Goal: Task Accomplishment & Management: Manage account settings

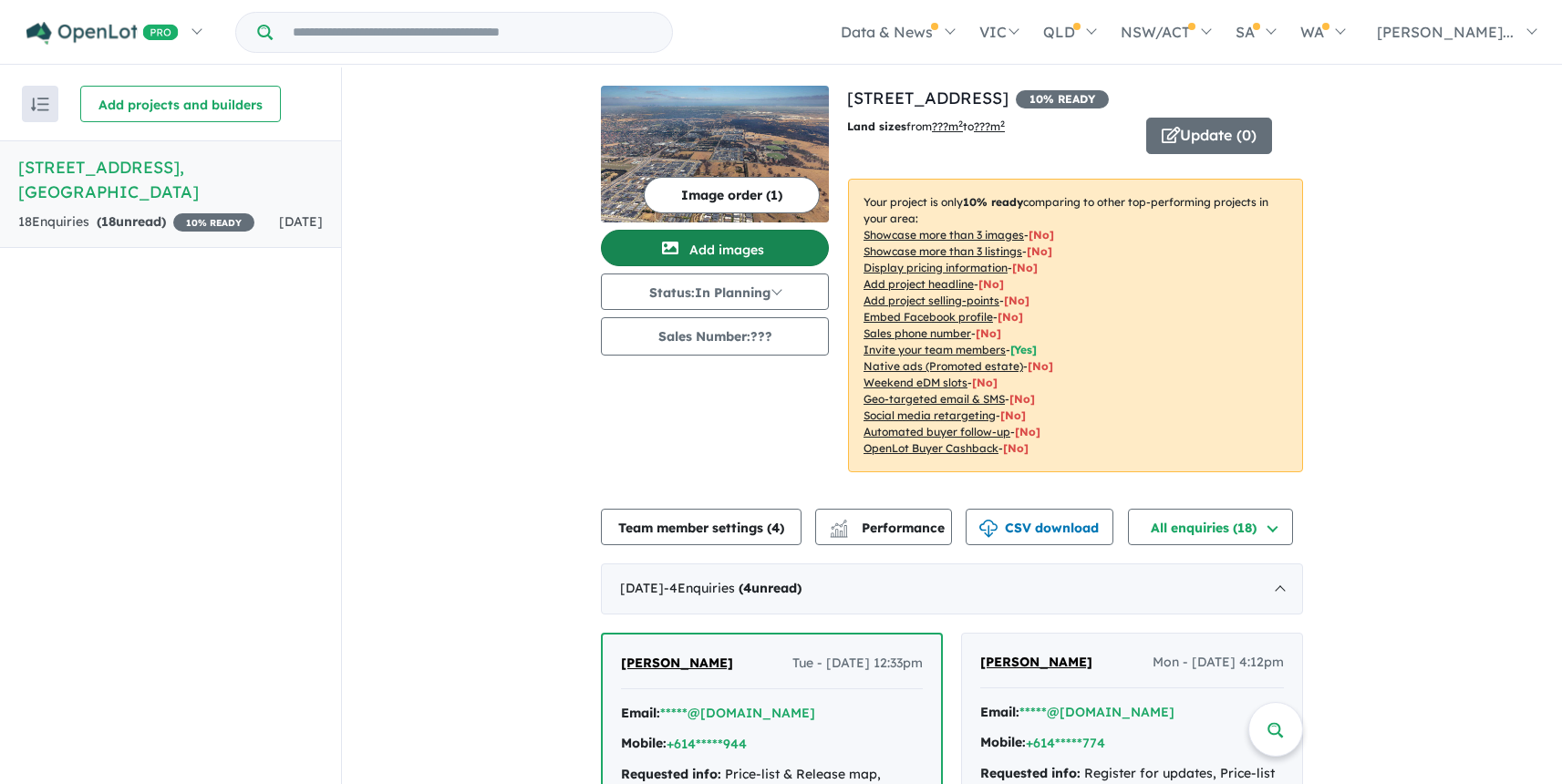
click at [746, 248] on button "Add images" at bounding box center [715, 248] width 228 height 37
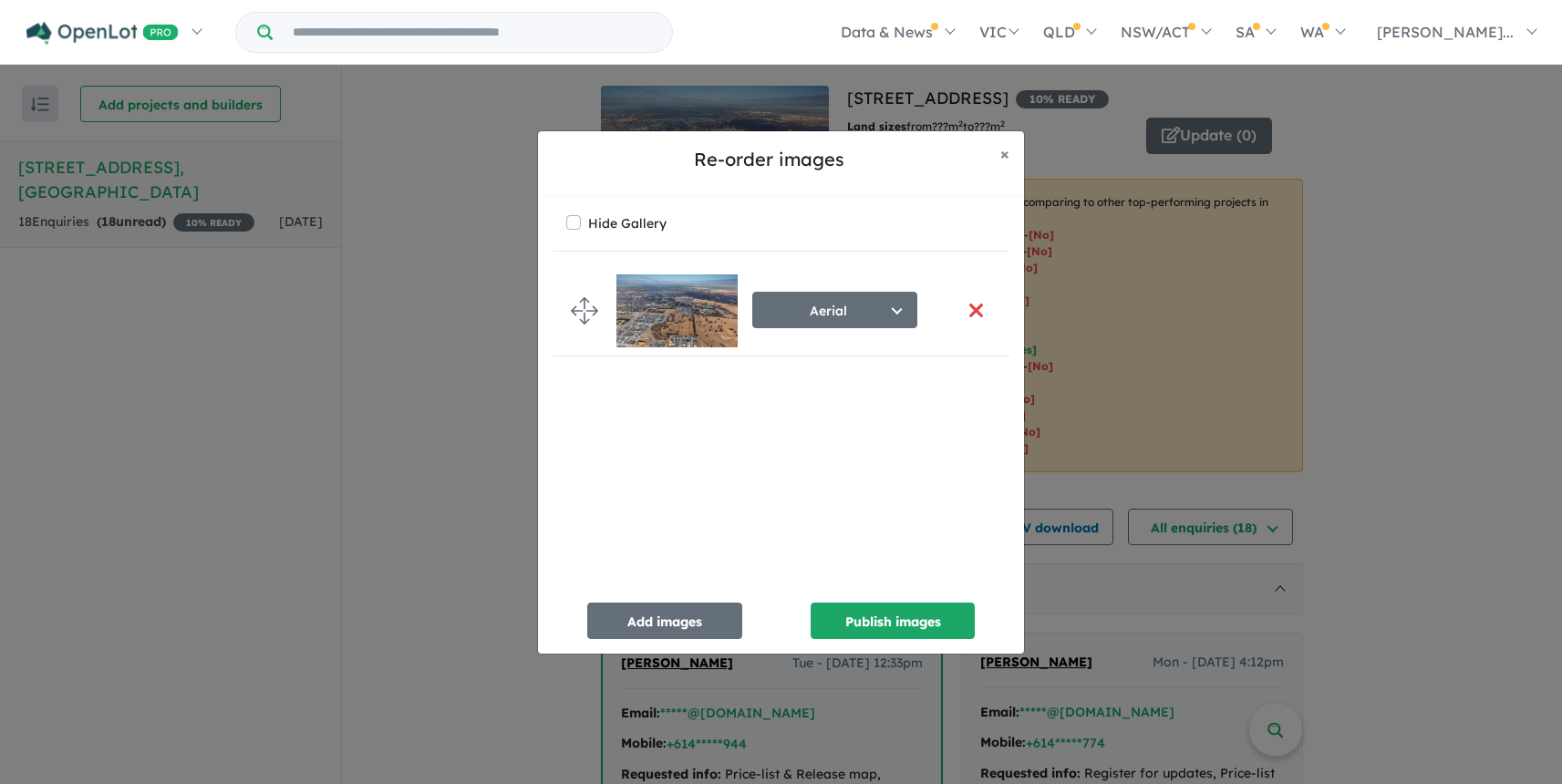
click at [969, 312] on button "button" at bounding box center [975, 310] width 38 height 39
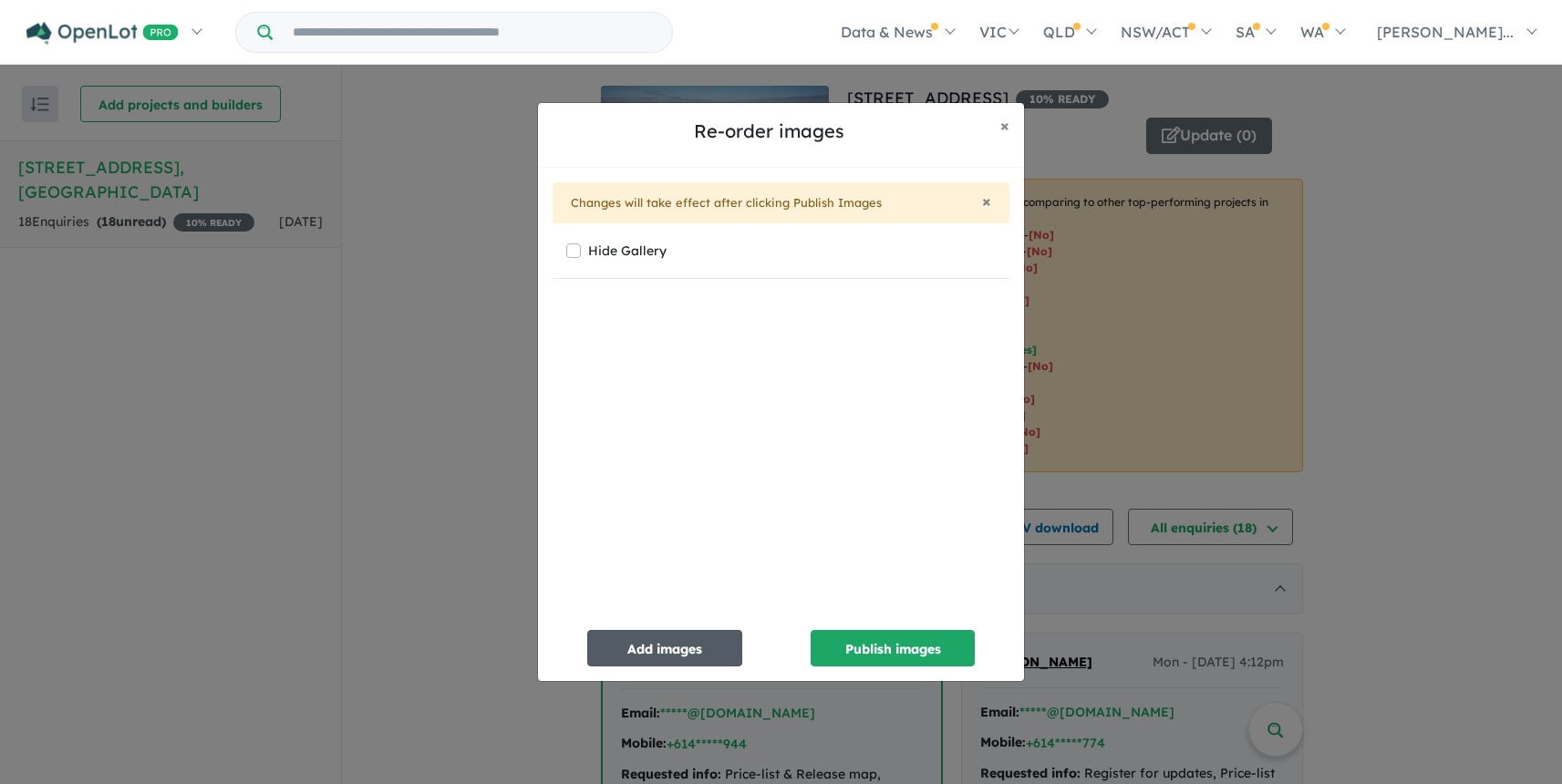
click at [639, 647] on button "Add images" at bounding box center [665, 648] width 155 height 37
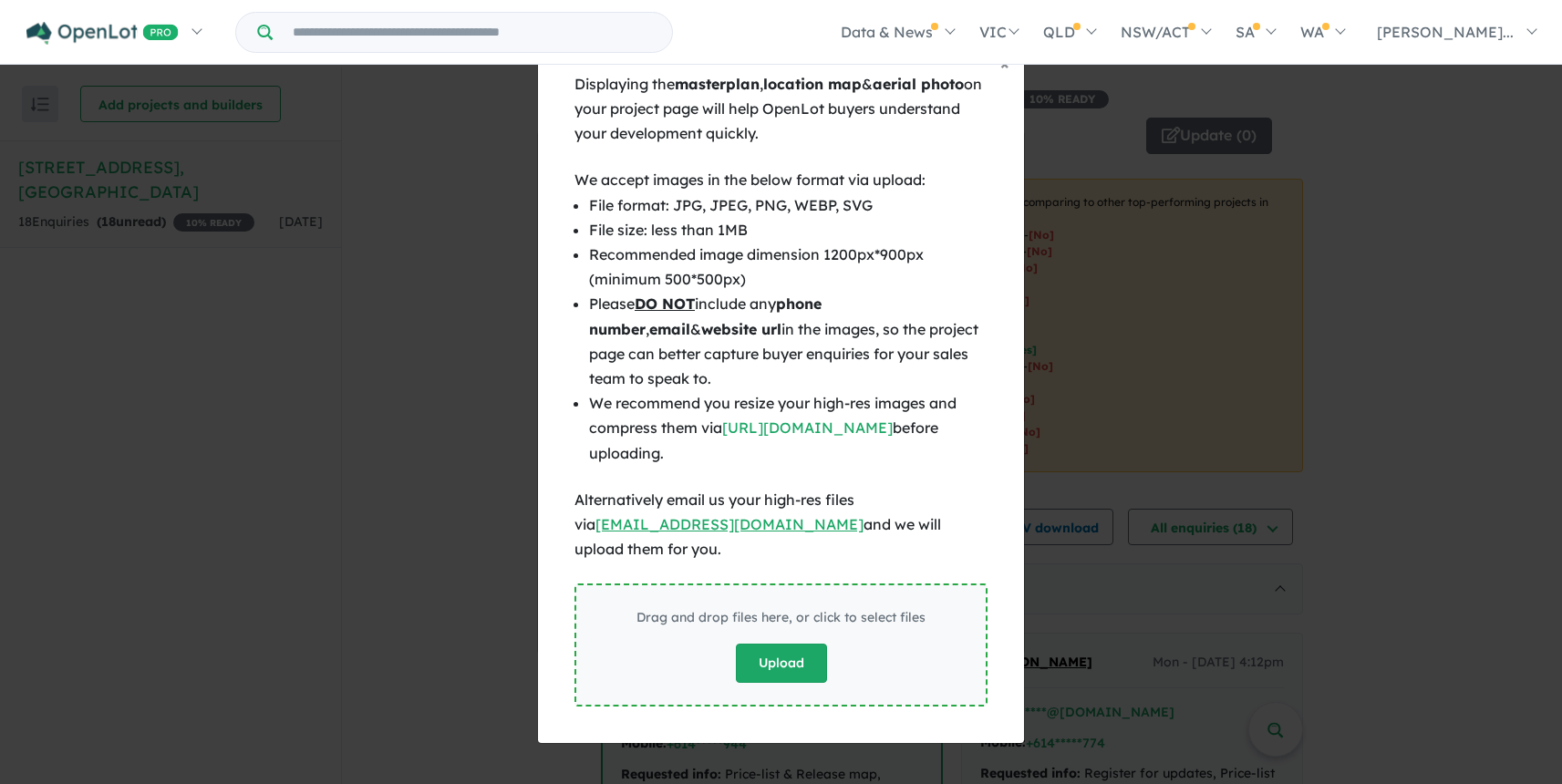
click at [771, 652] on button "Upload" at bounding box center [781, 662] width 91 height 39
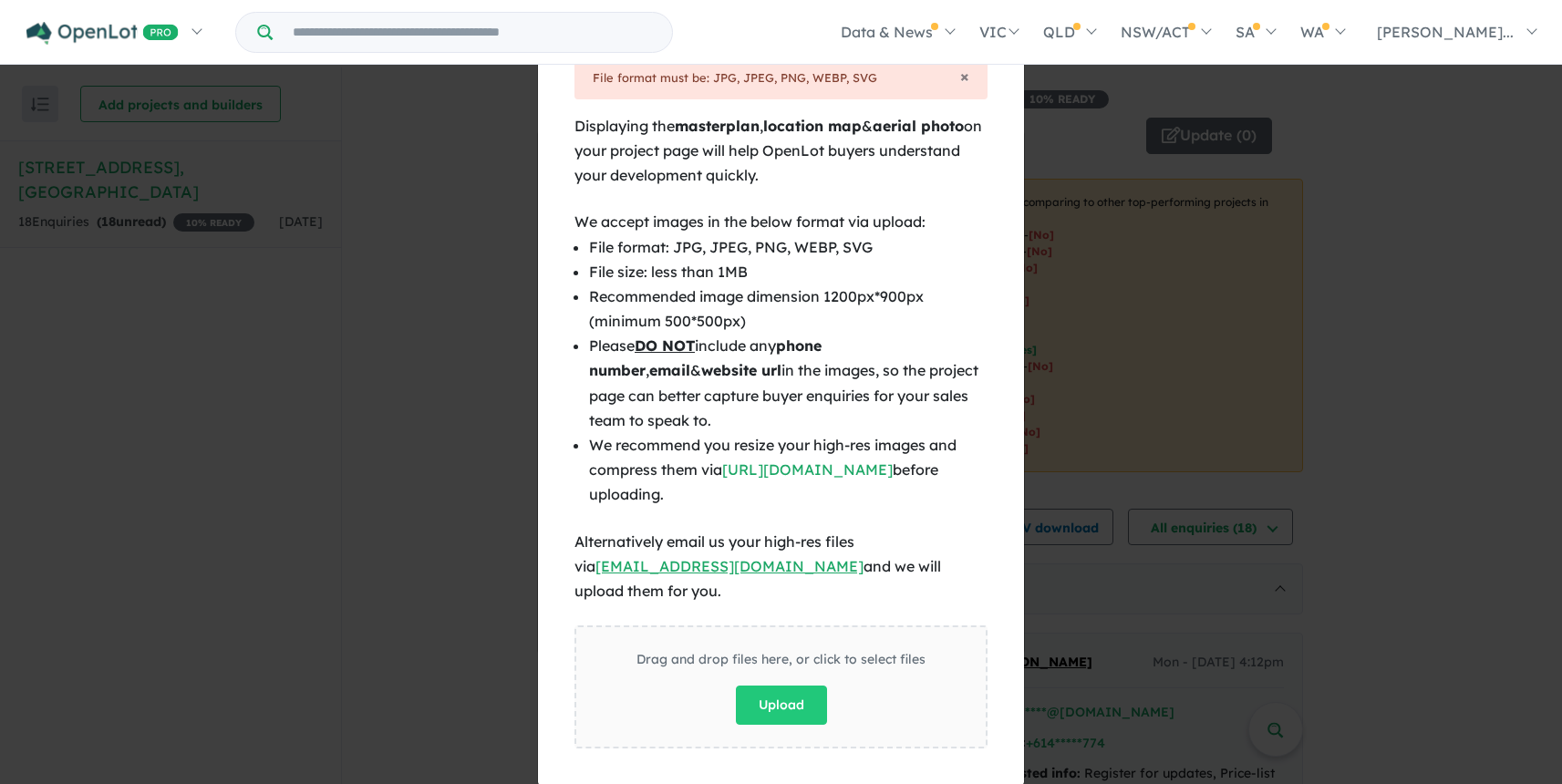
scroll to position [3, 0]
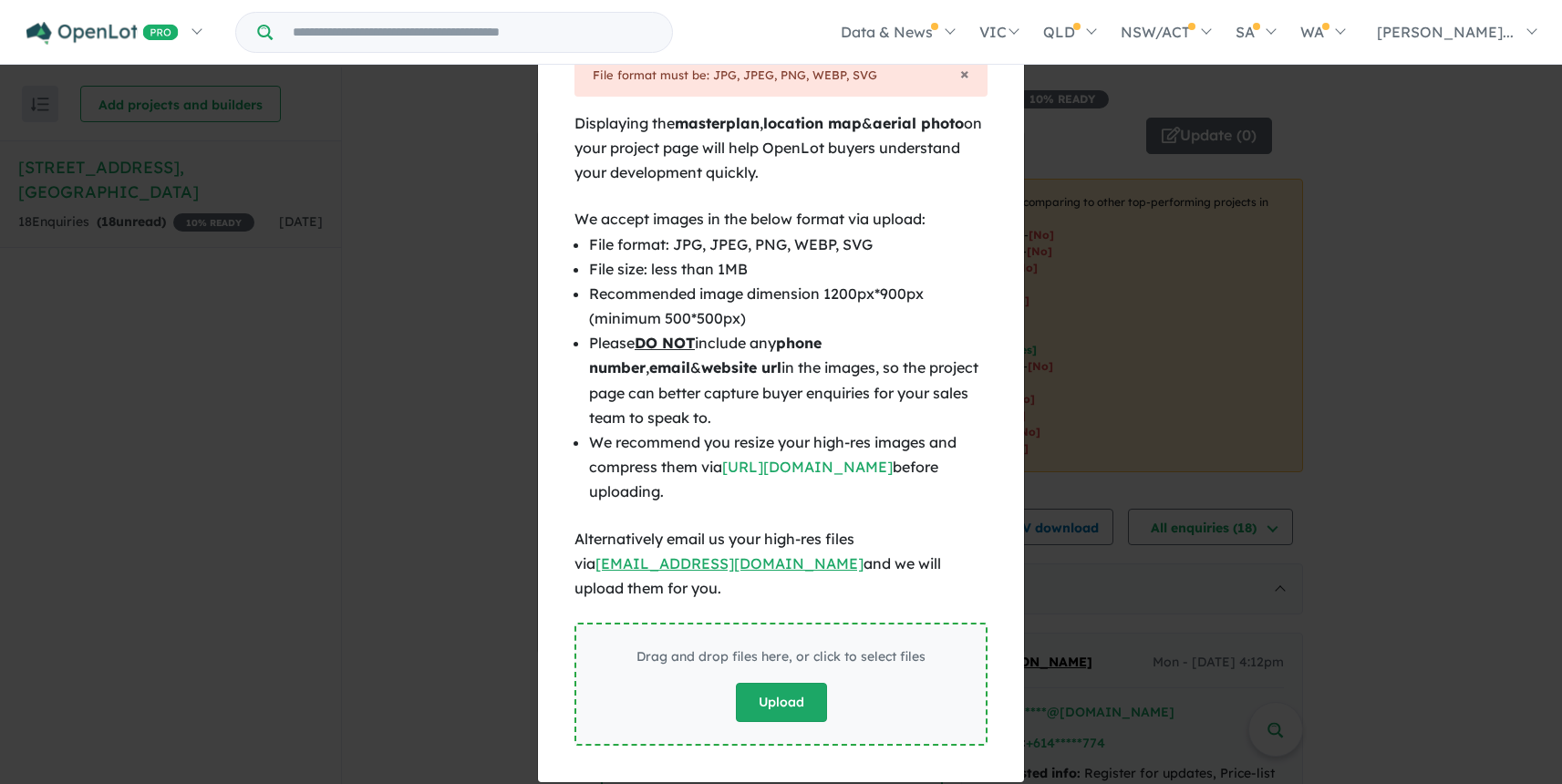
click at [789, 683] on button "Upload" at bounding box center [781, 702] width 91 height 39
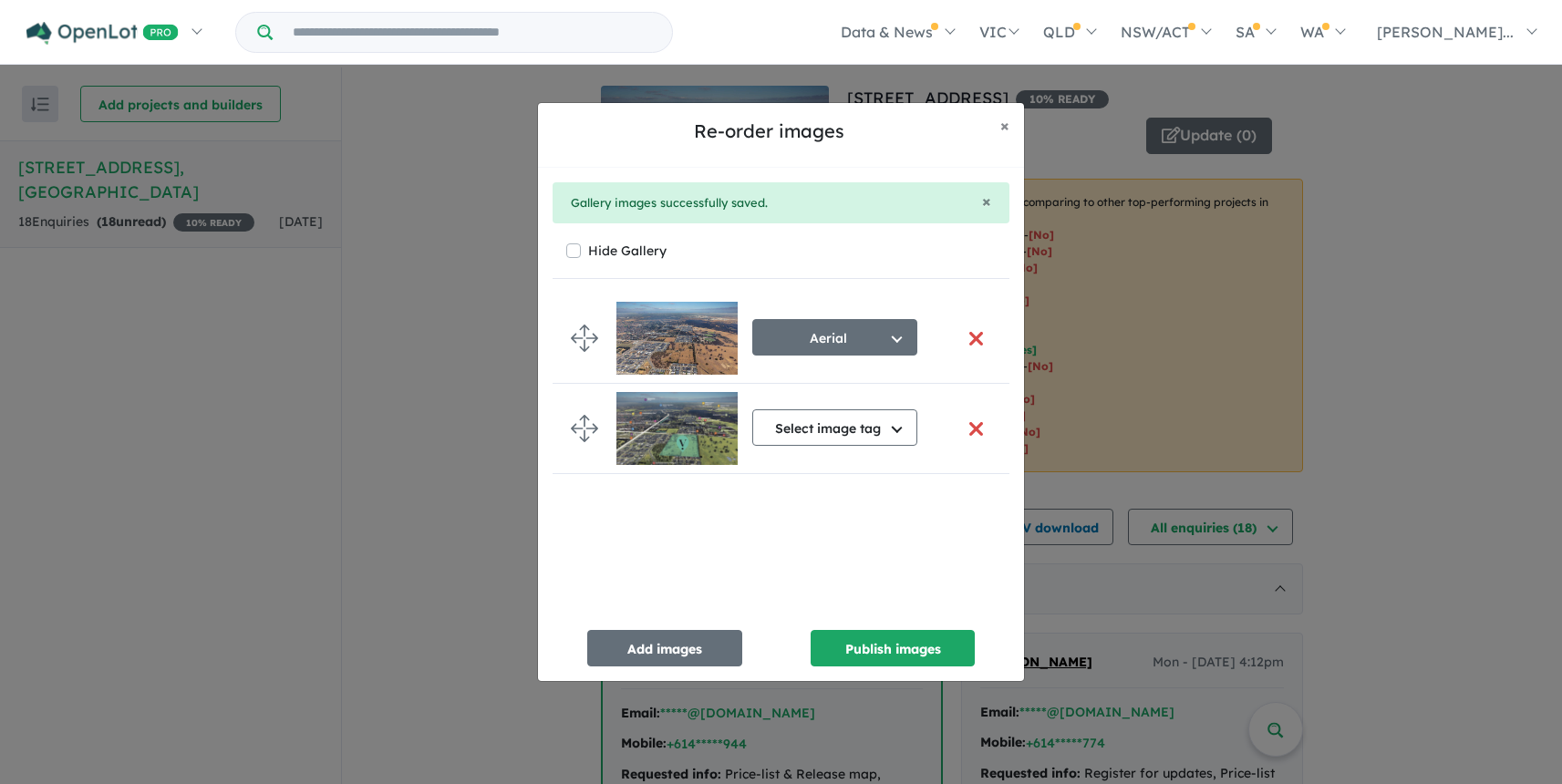
click at [968, 339] on button "button" at bounding box center [975, 338] width 38 height 39
click at [969, 334] on button "button" at bounding box center [975, 338] width 38 height 39
click at [967, 334] on button "button" at bounding box center [975, 338] width 38 height 39
click at [970, 337] on button "button" at bounding box center [975, 338] width 38 height 39
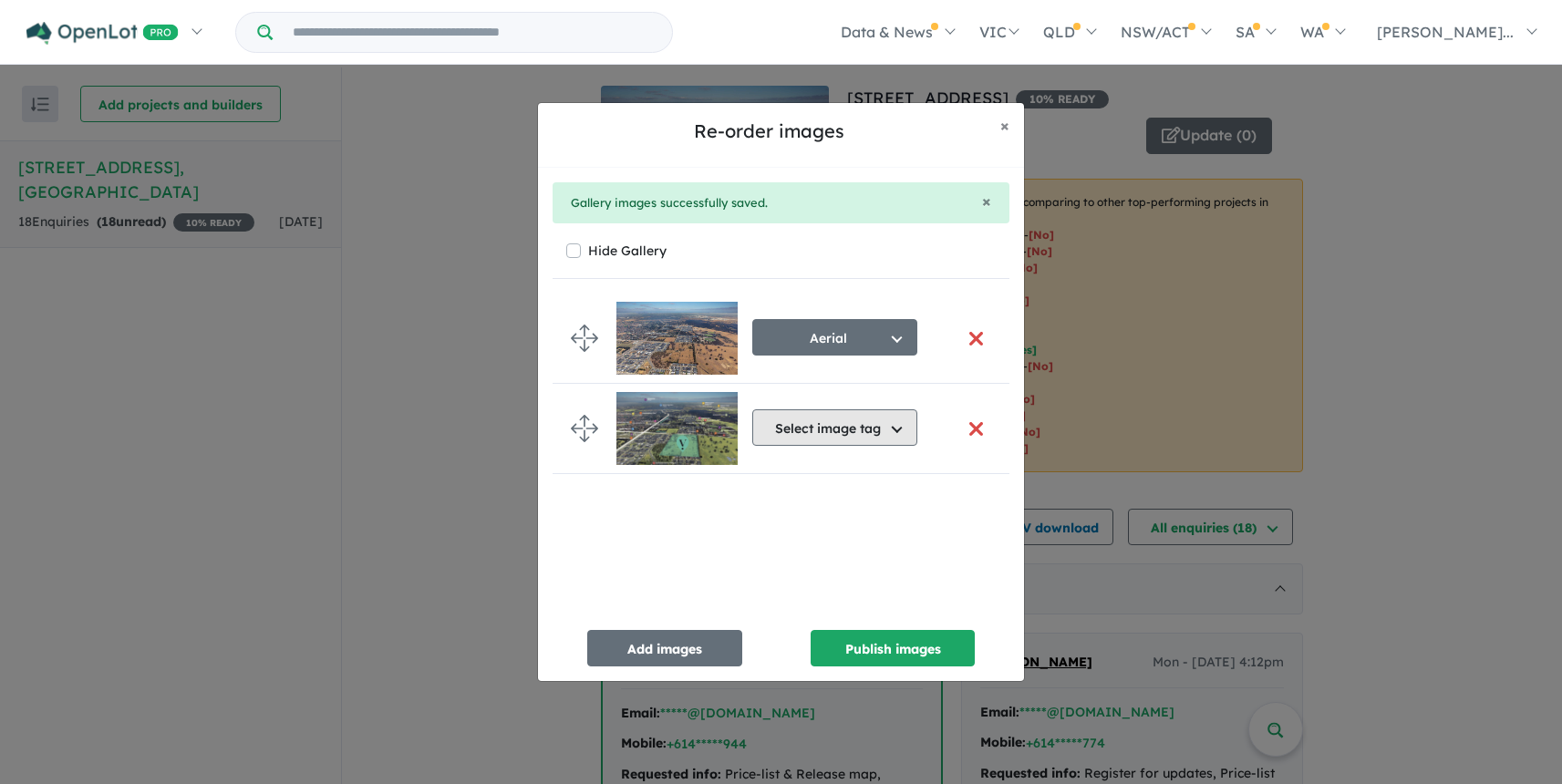
click at [897, 431] on button "Select image tag" at bounding box center [834, 427] width 165 height 37
click at [879, 547] on button "Location Map" at bounding box center [844, 553] width 182 height 42
click at [966, 333] on button "button" at bounding box center [975, 338] width 38 height 39
click at [967, 333] on button "button" at bounding box center [975, 338] width 38 height 39
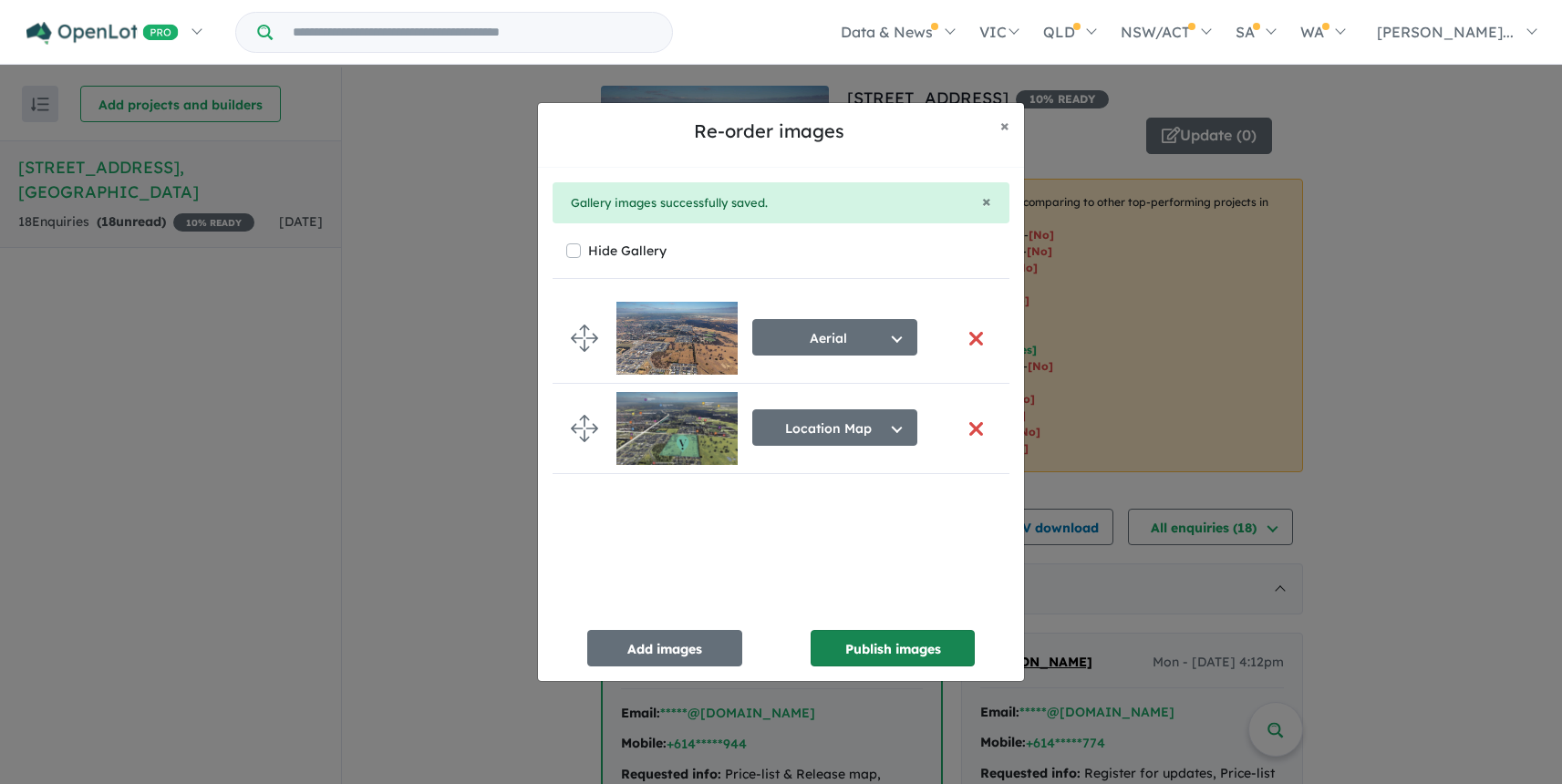
click at [897, 653] on button "Publish images" at bounding box center [892, 648] width 164 height 37
click at [968, 336] on button "button" at bounding box center [975, 338] width 38 height 39
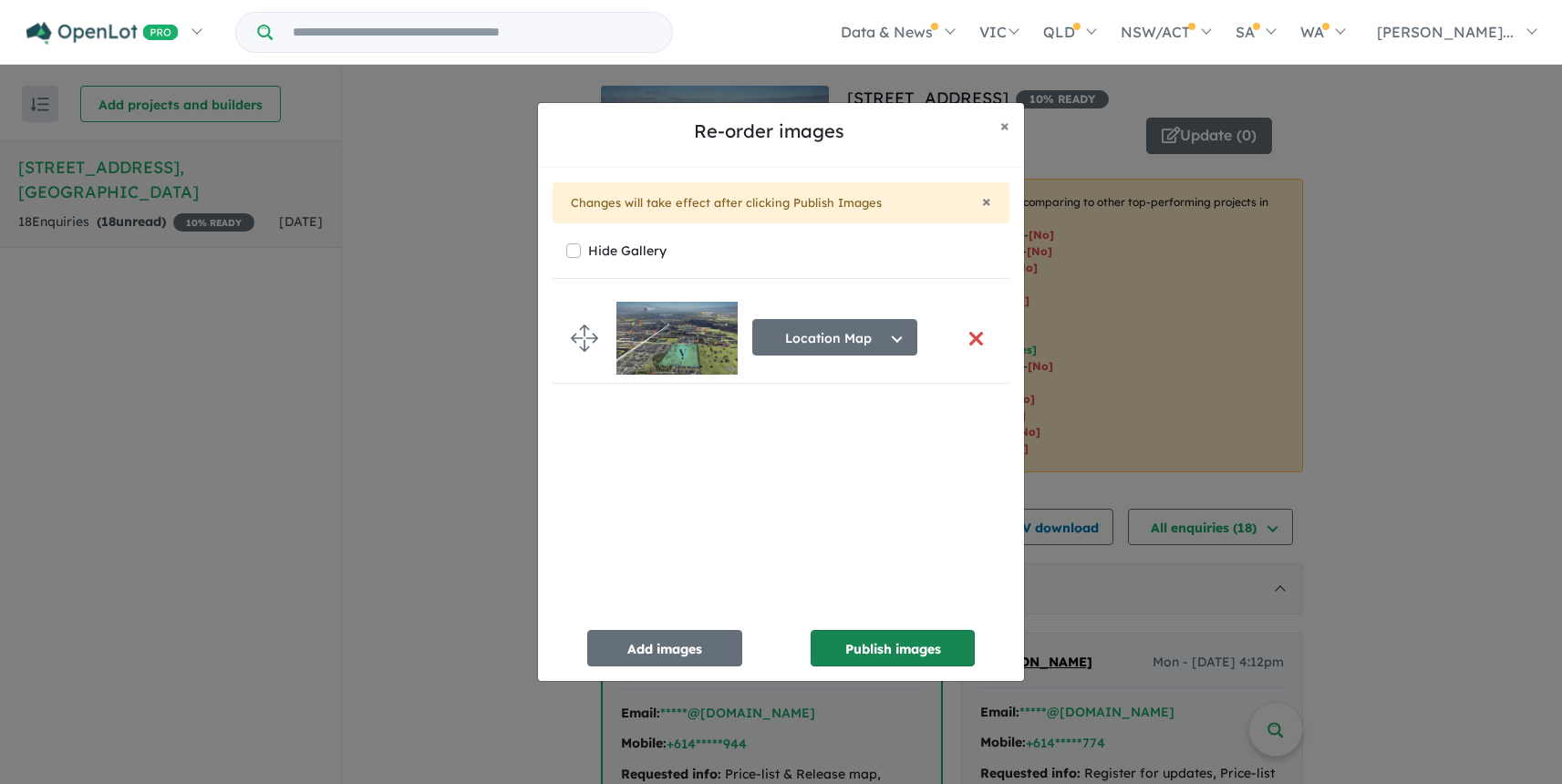
click at [893, 646] on button "Publish images" at bounding box center [892, 648] width 164 height 37
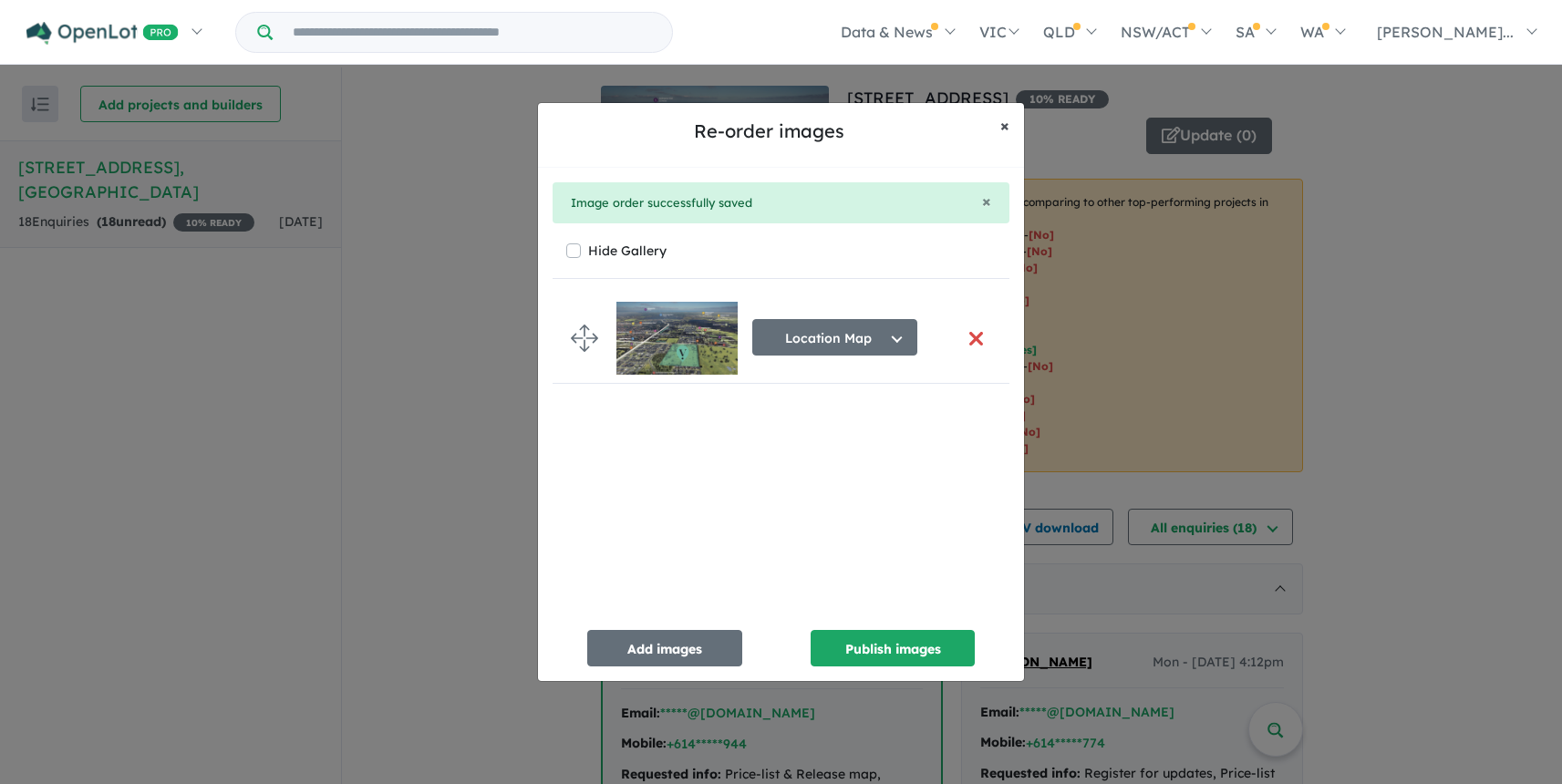
click at [1005, 122] on span "×" at bounding box center [1004, 125] width 9 height 21
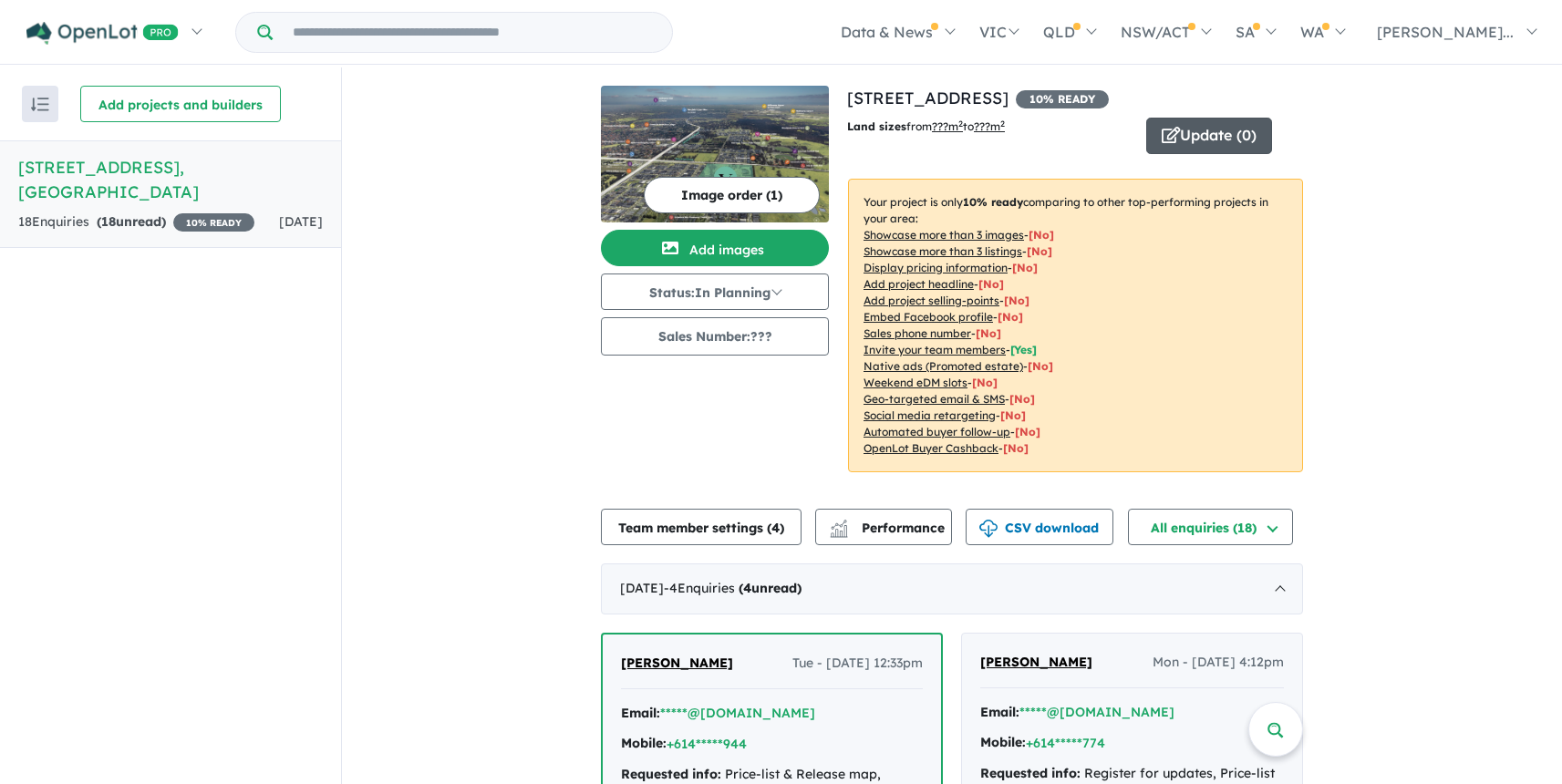
click at [1219, 132] on button "Update ( 0 )" at bounding box center [1209, 136] width 126 height 37
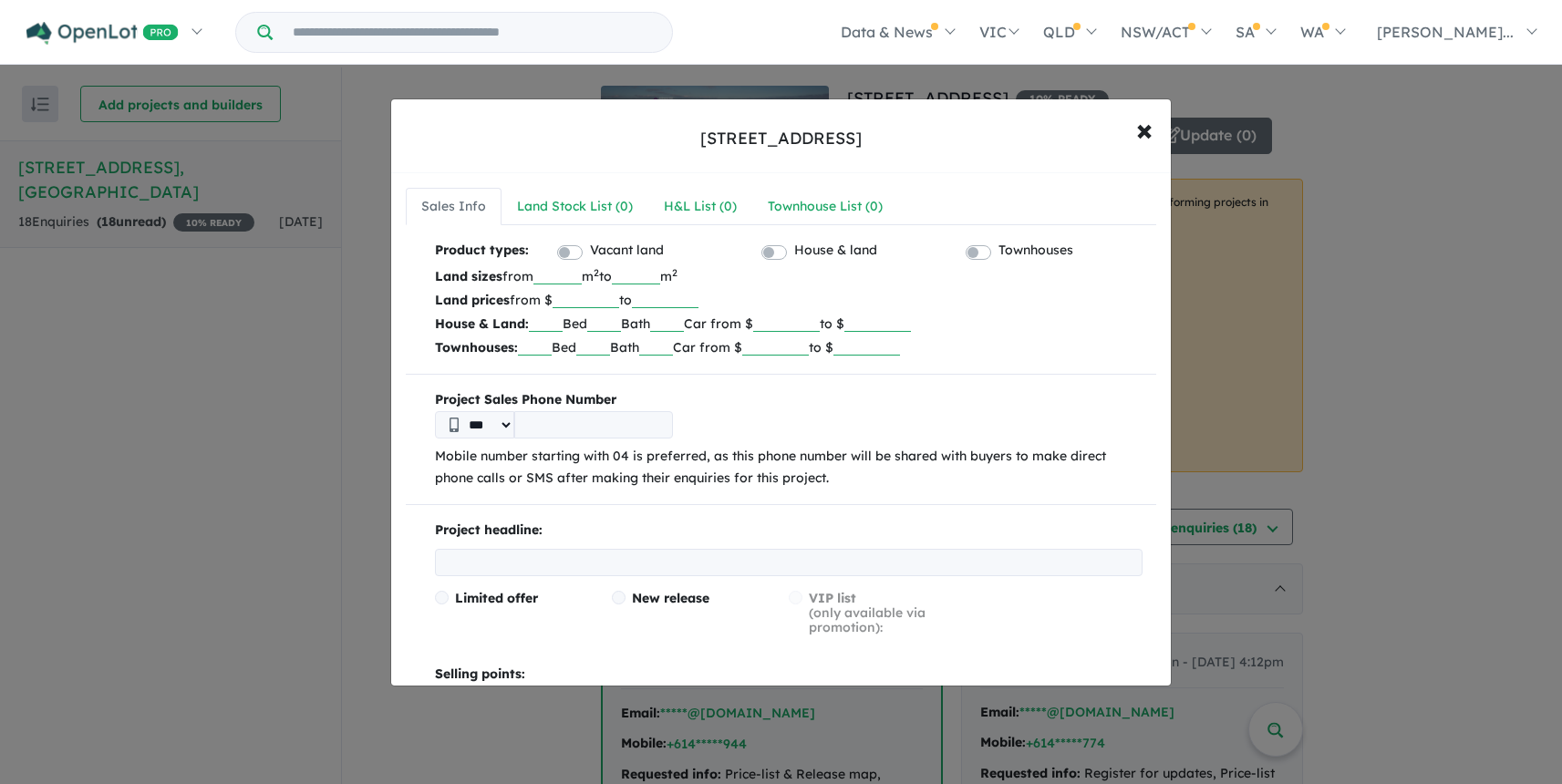
click at [556, 422] on input "tel" at bounding box center [594, 424] width 159 height 27
type input "**********"
click at [663, 481] on p "Mobile number starting with 04 is preferred, as this phone number will be share…" at bounding box center [788, 467] width 708 height 44
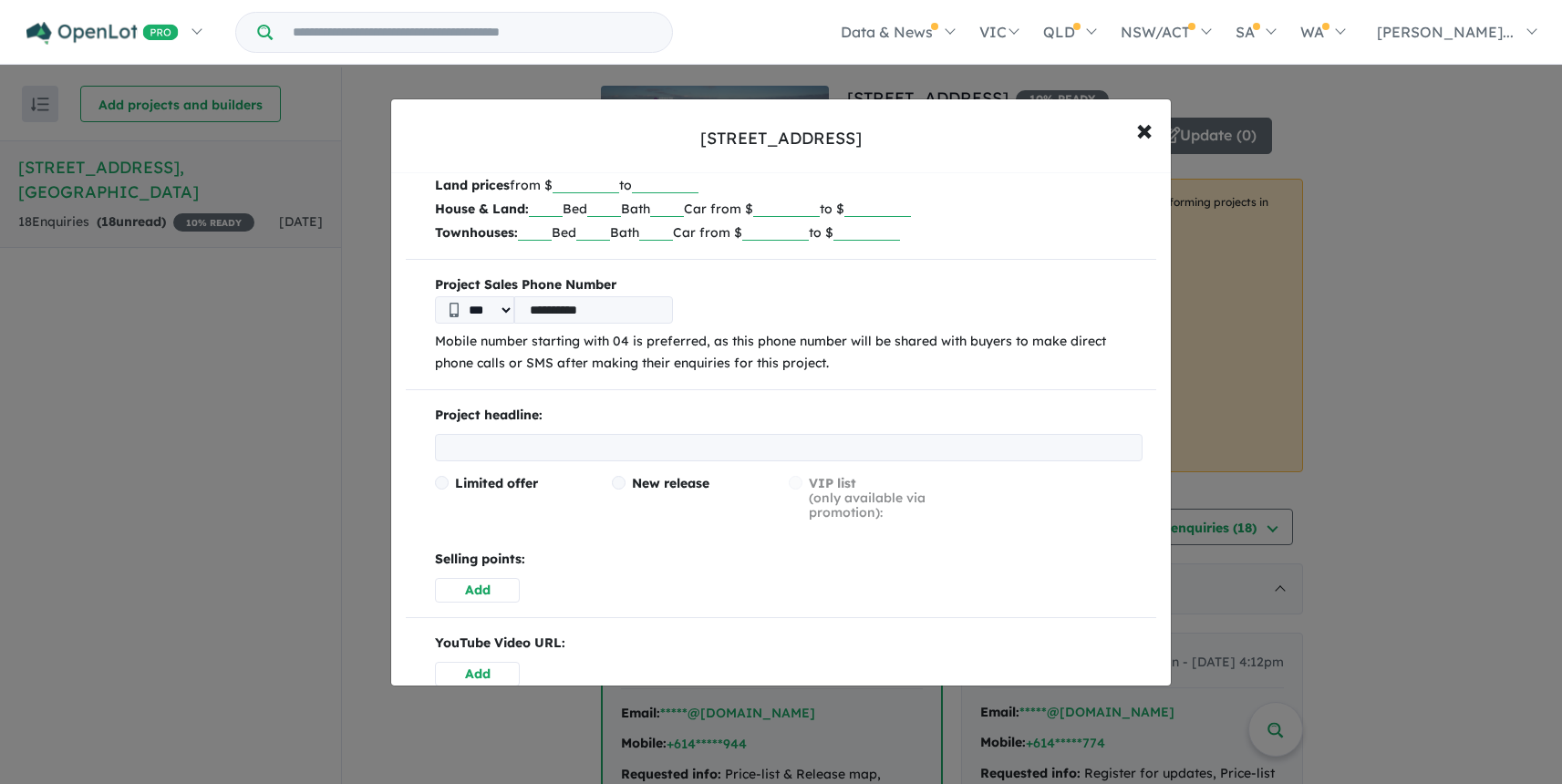
scroll to position [128, 0]
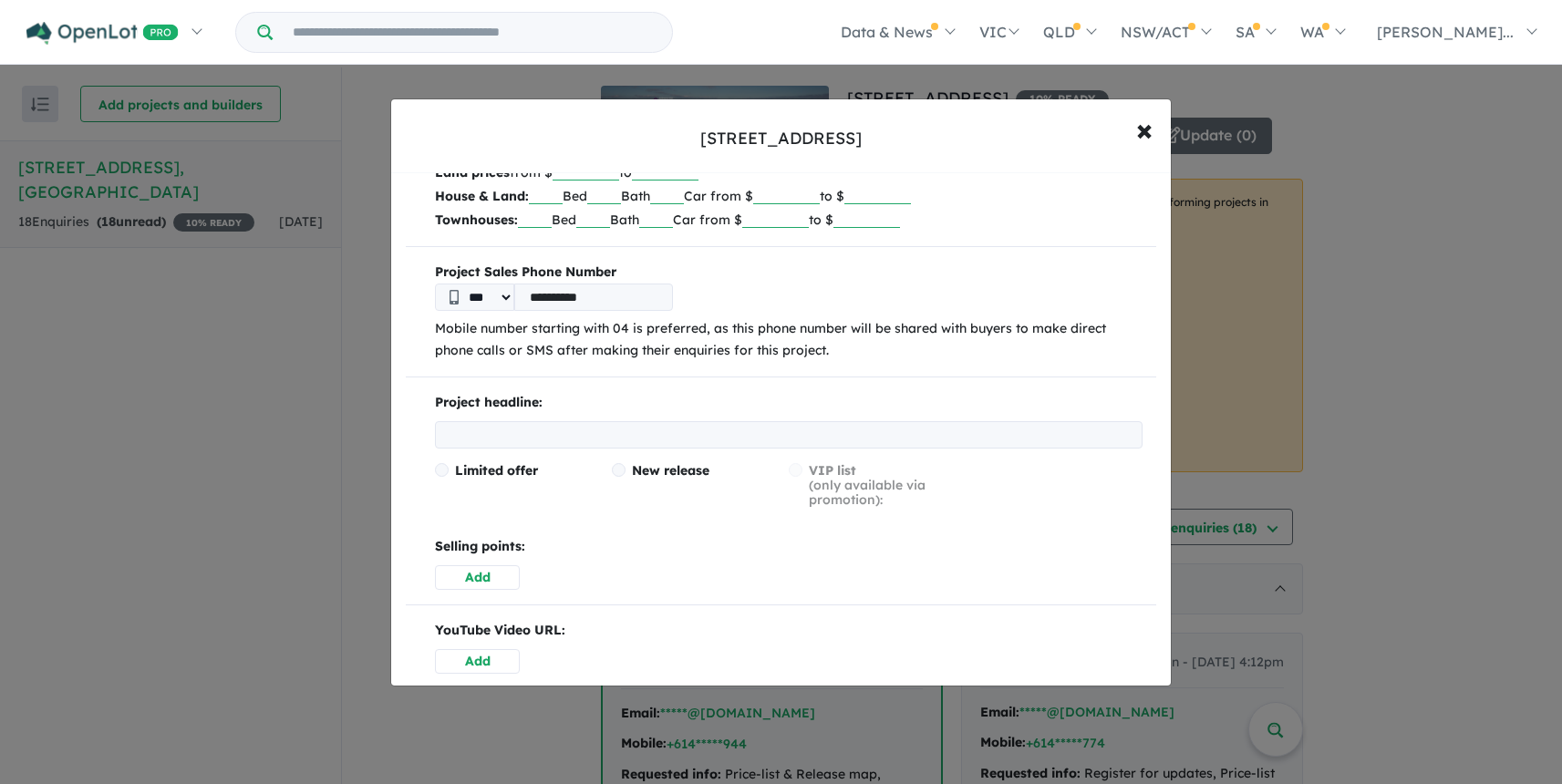
click at [550, 431] on input "text" at bounding box center [788, 434] width 708 height 27
type input "**********"
click at [622, 471] on span at bounding box center [619, 470] width 14 height 14
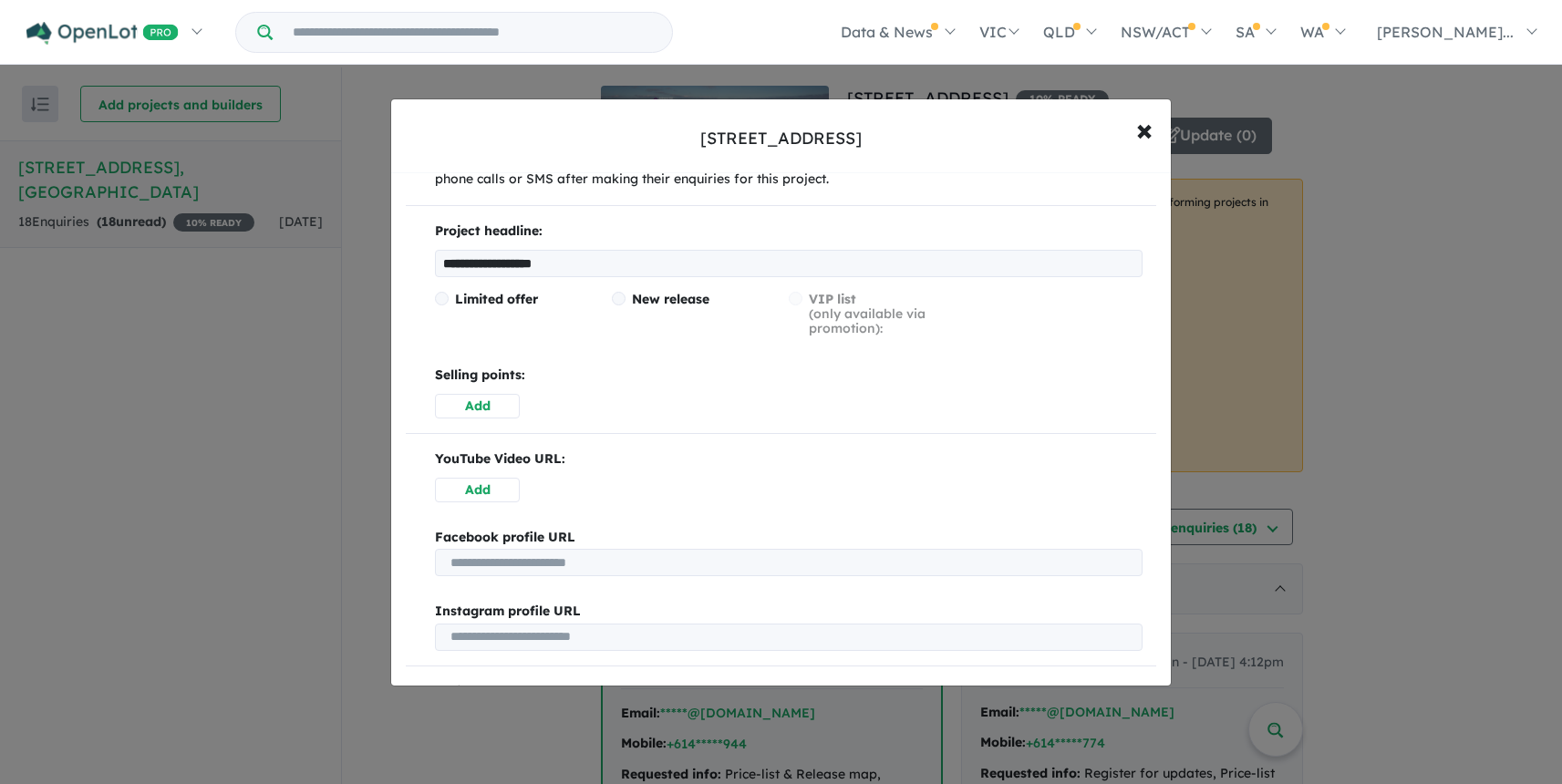
scroll to position [309, 0]
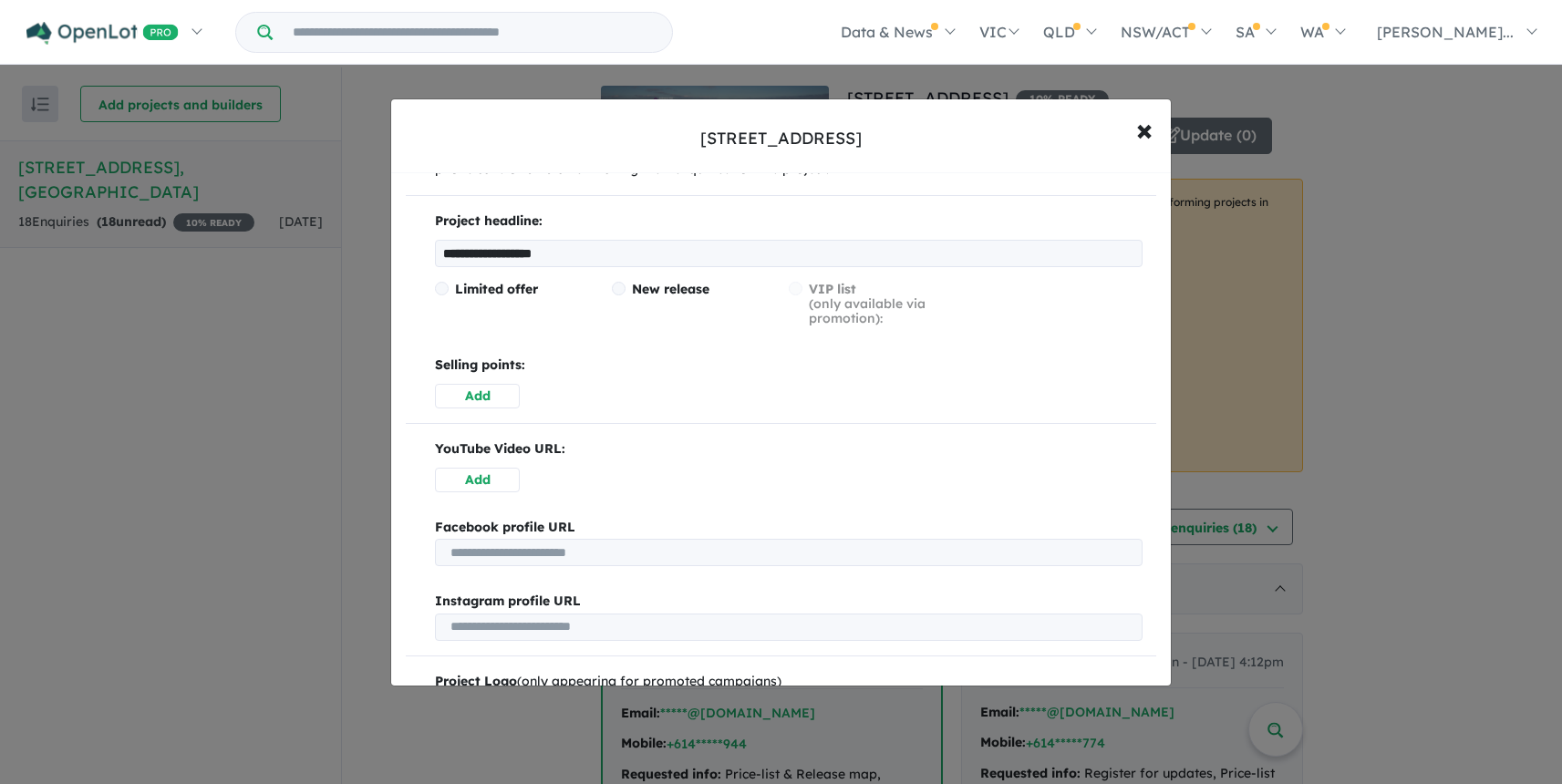
click at [493, 392] on button "Add" at bounding box center [477, 395] width 85 height 25
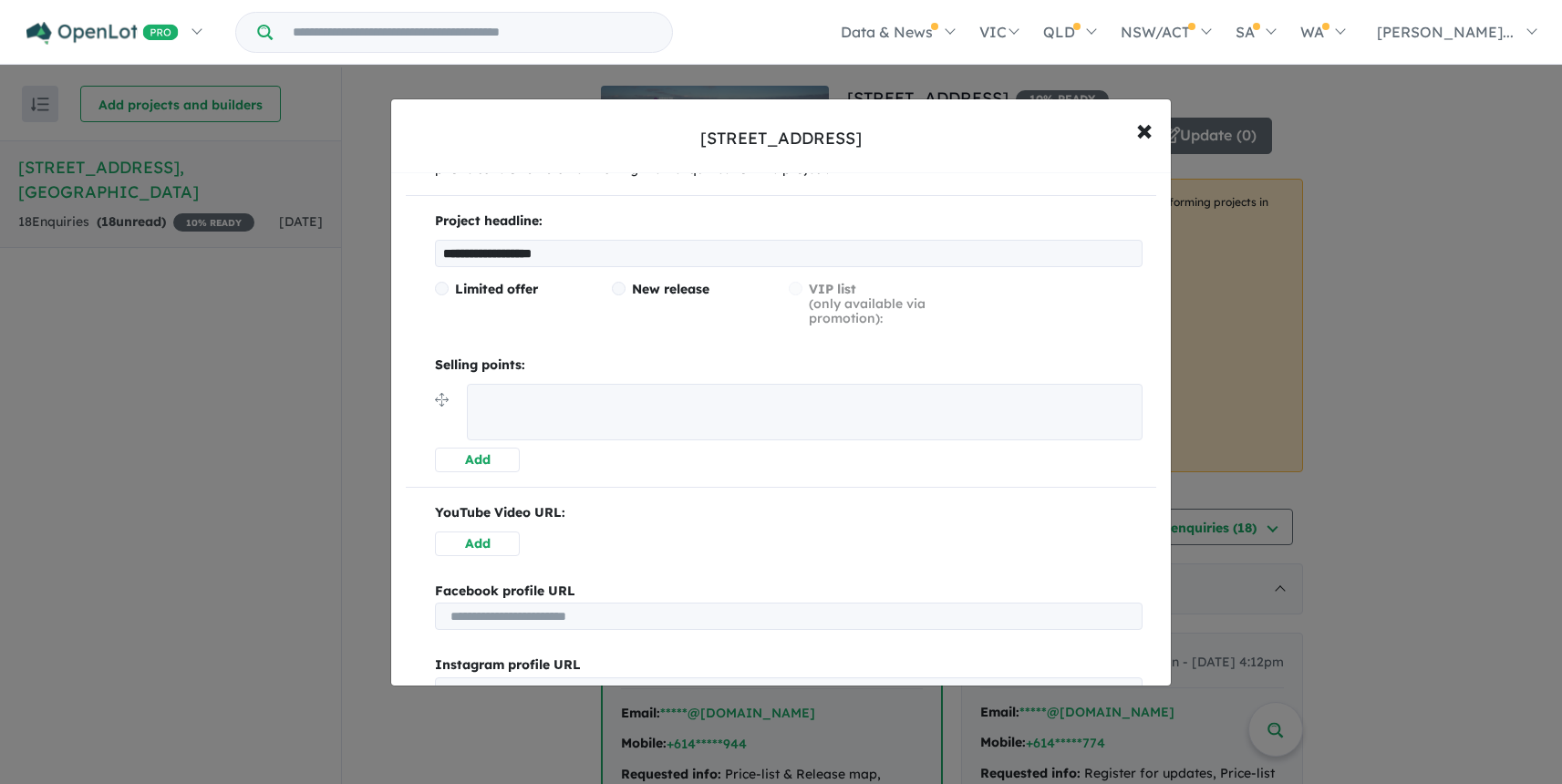
click at [493, 392] on textarea at bounding box center [804, 411] width 676 height 57
click at [504, 615] on input "url" at bounding box center [788, 615] width 708 height 27
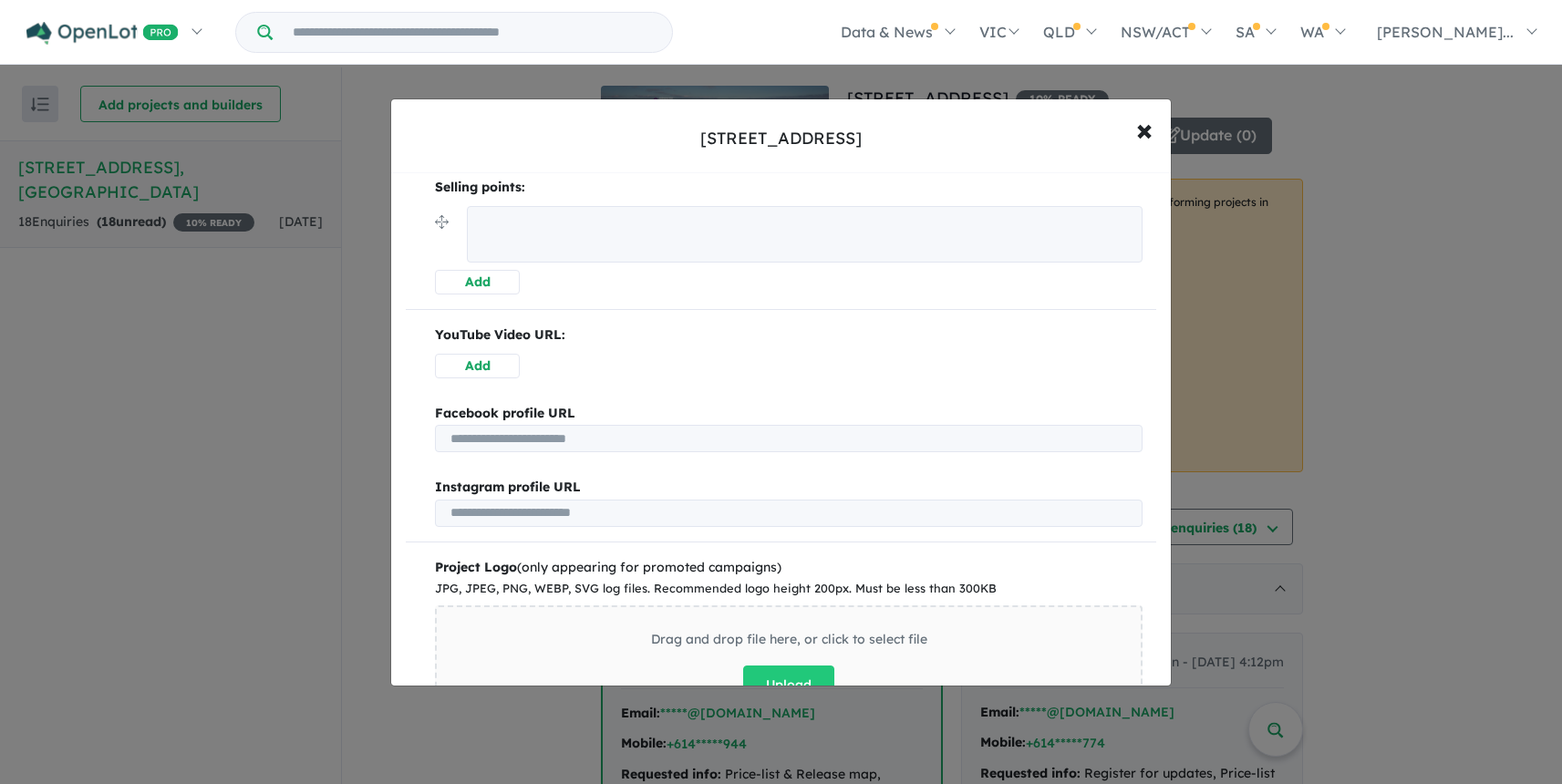
scroll to position [519, 0]
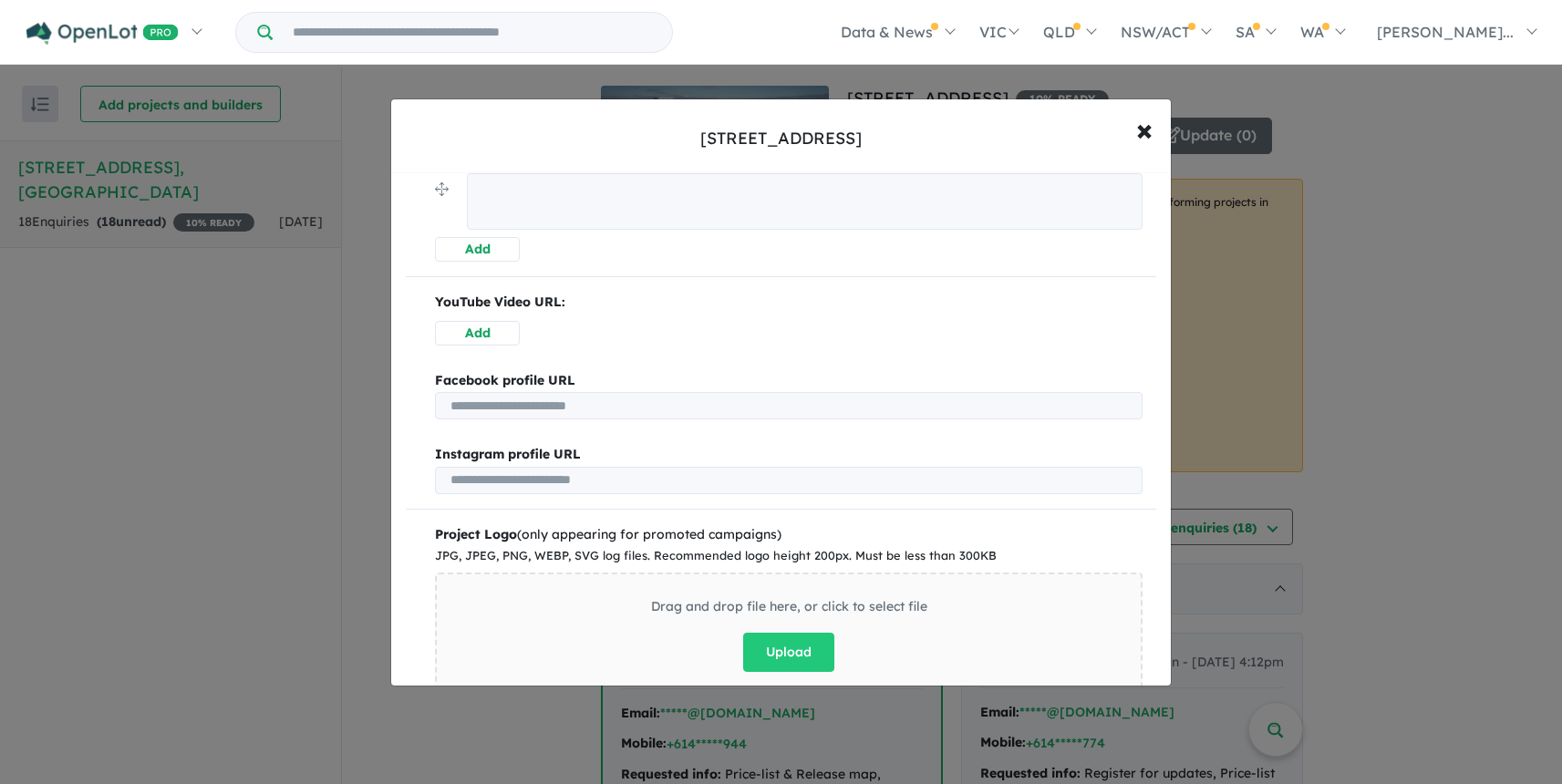
click at [464, 476] on input "url" at bounding box center [788, 479] width 708 height 27
paste input "**********"
type input "**********"
click at [518, 399] on input "url" at bounding box center [788, 404] width 708 height 27
paste input "**********"
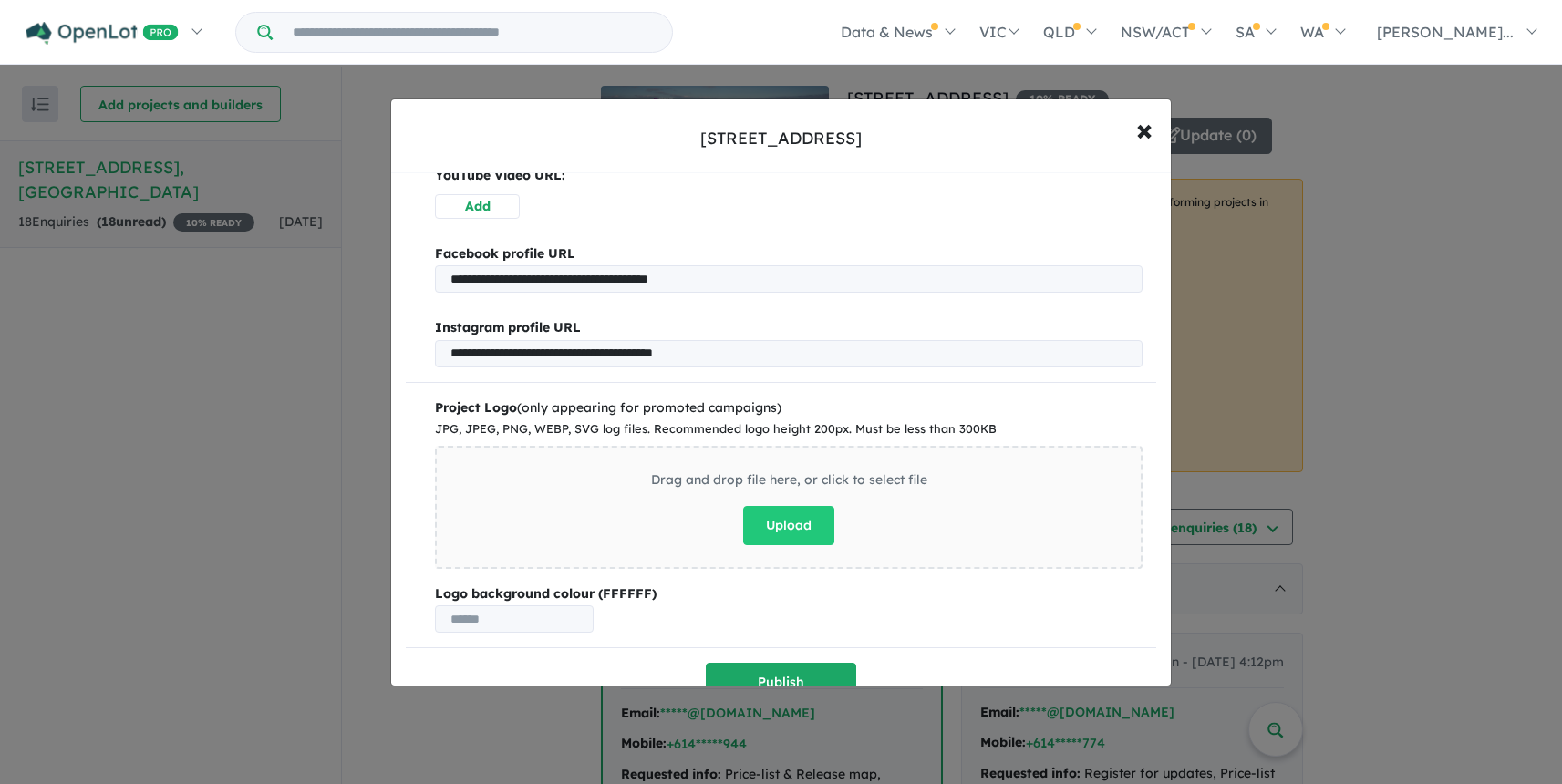
scroll to position [689, 0]
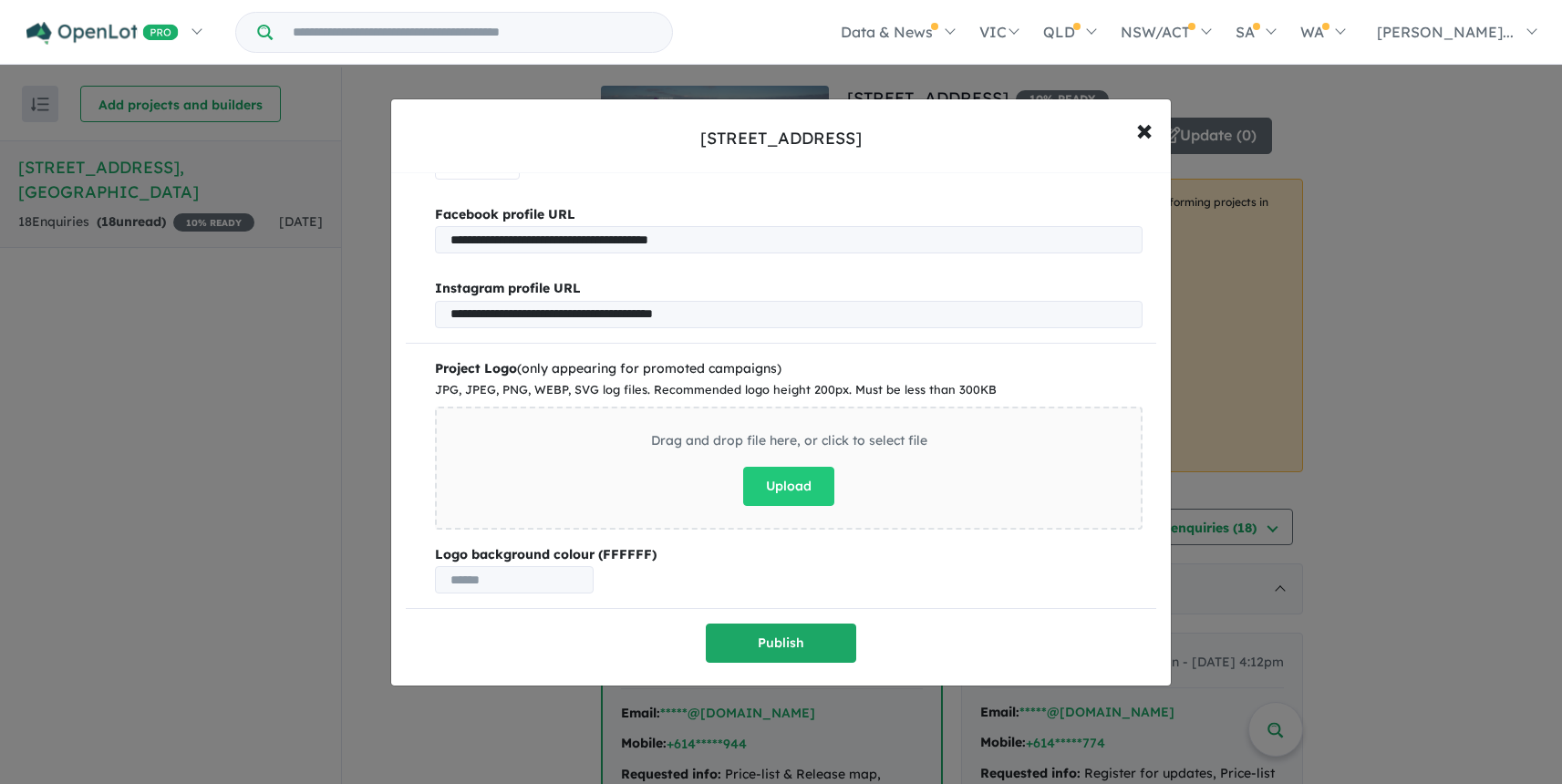
type input "**********"
click at [523, 573] on input "text" at bounding box center [514, 579] width 159 height 27
type input "********"
click at [789, 641] on button "Publish" at bounding box center [781, 642] width 151 height 39
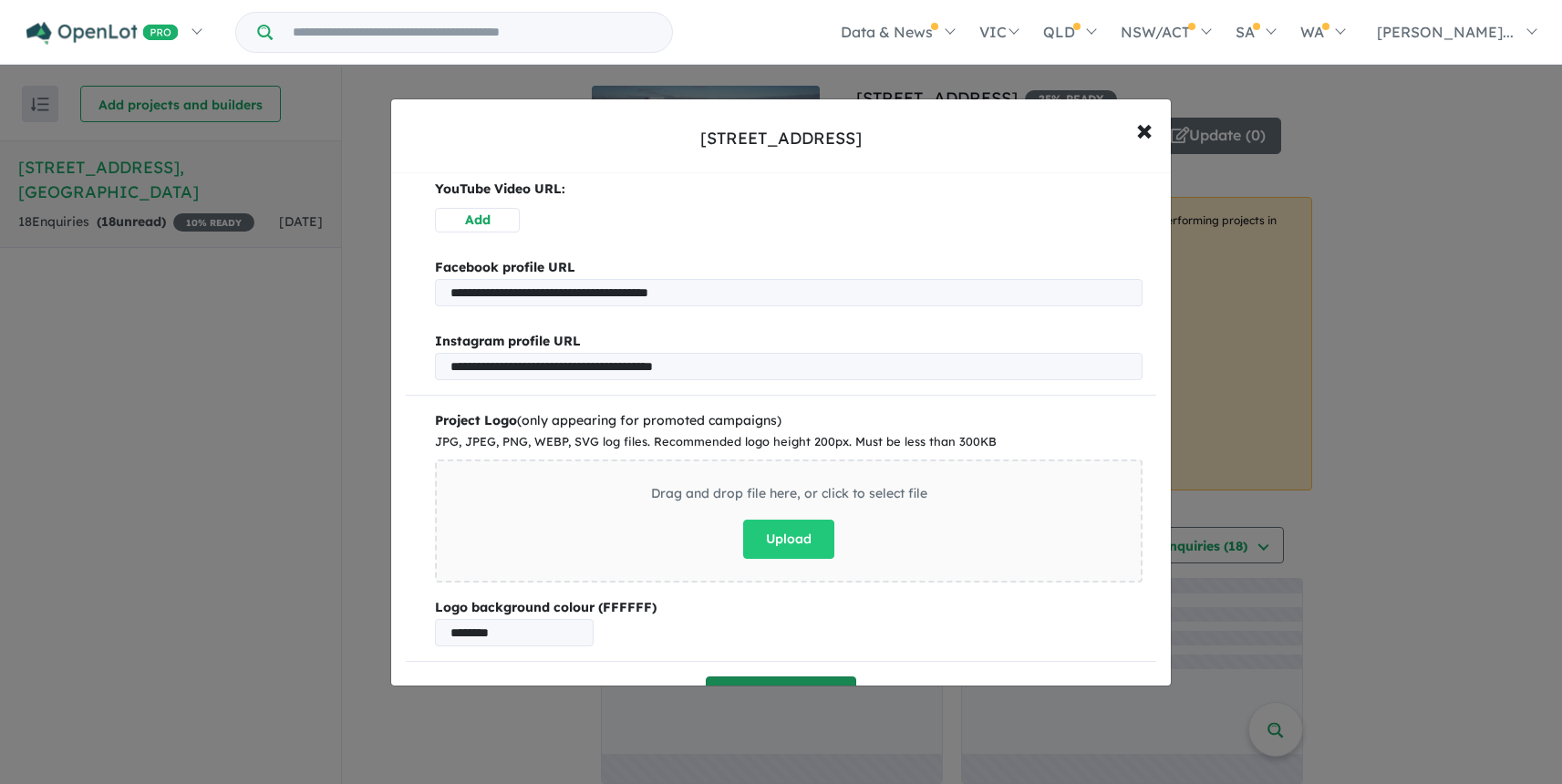
scroll to position [0, 0]
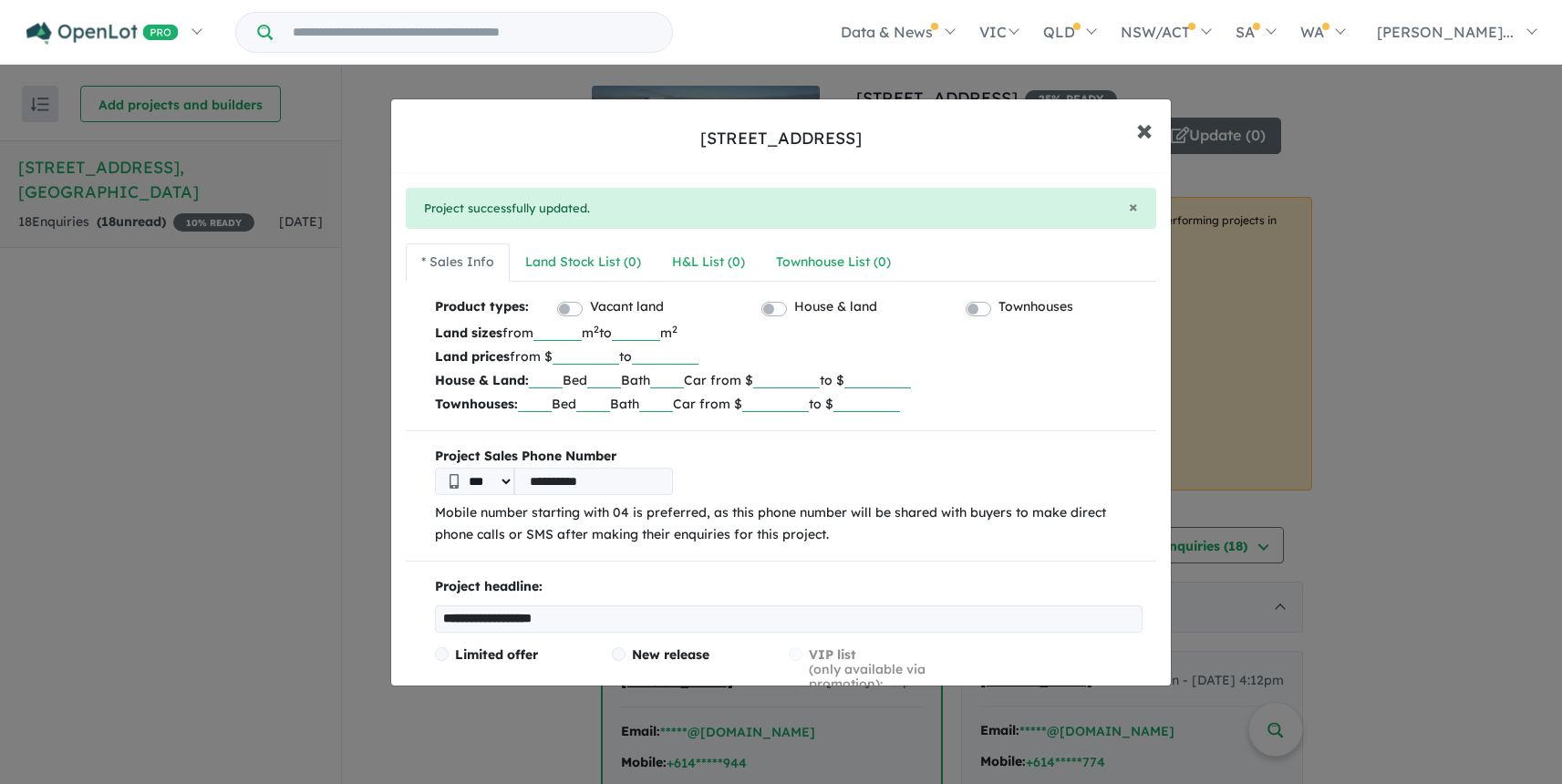
click at [1143, 130] on span "×" at bounding box center [1144, 129] width 16 height 39
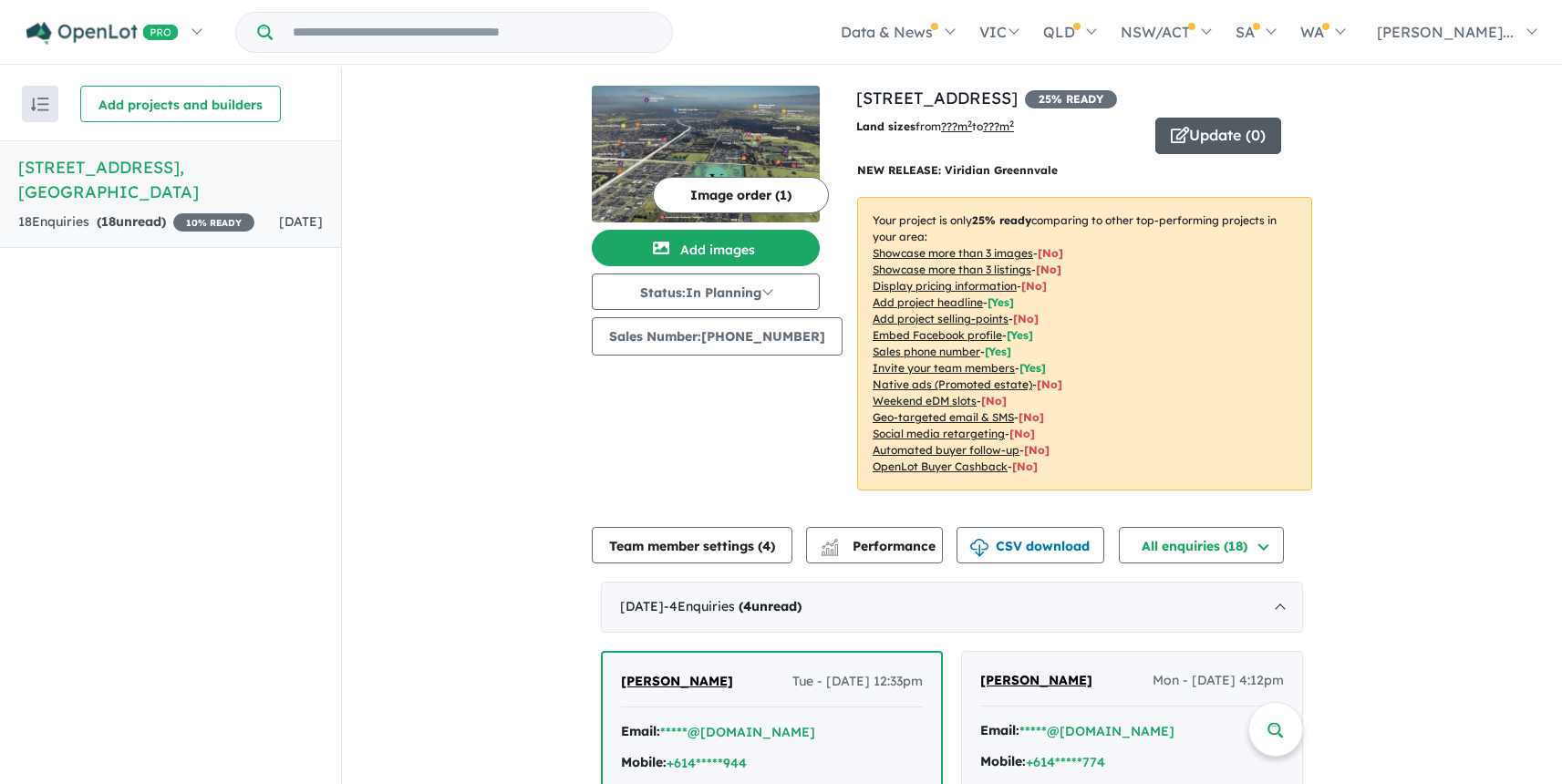
click at [1201, 136] on button "Update ( 0 )" at bounding box center [1218, 136] width 126 height 37
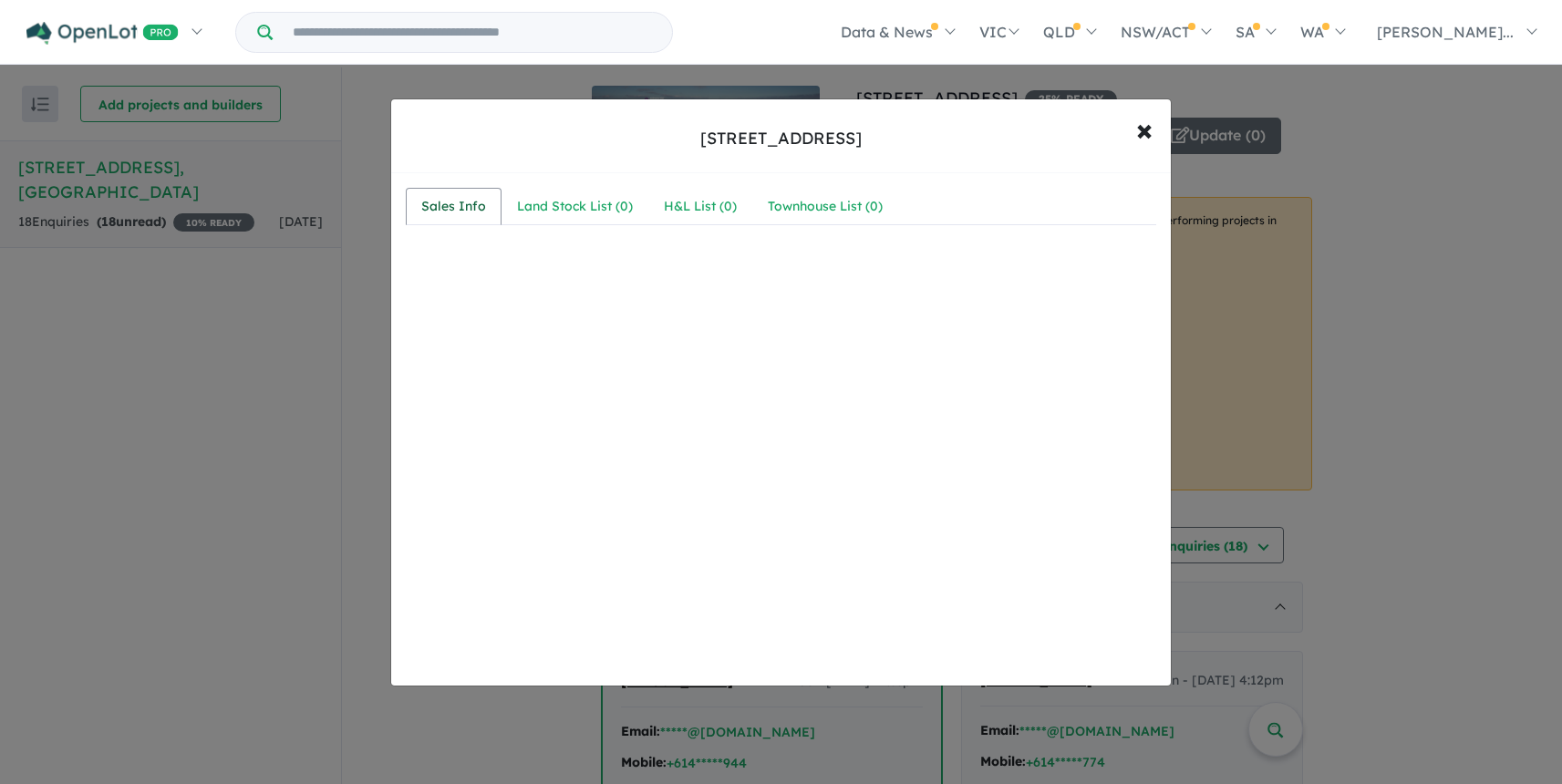
click at [465, 212] on div "Sales Info" at bounding box center [454, 207] width 65 height 22
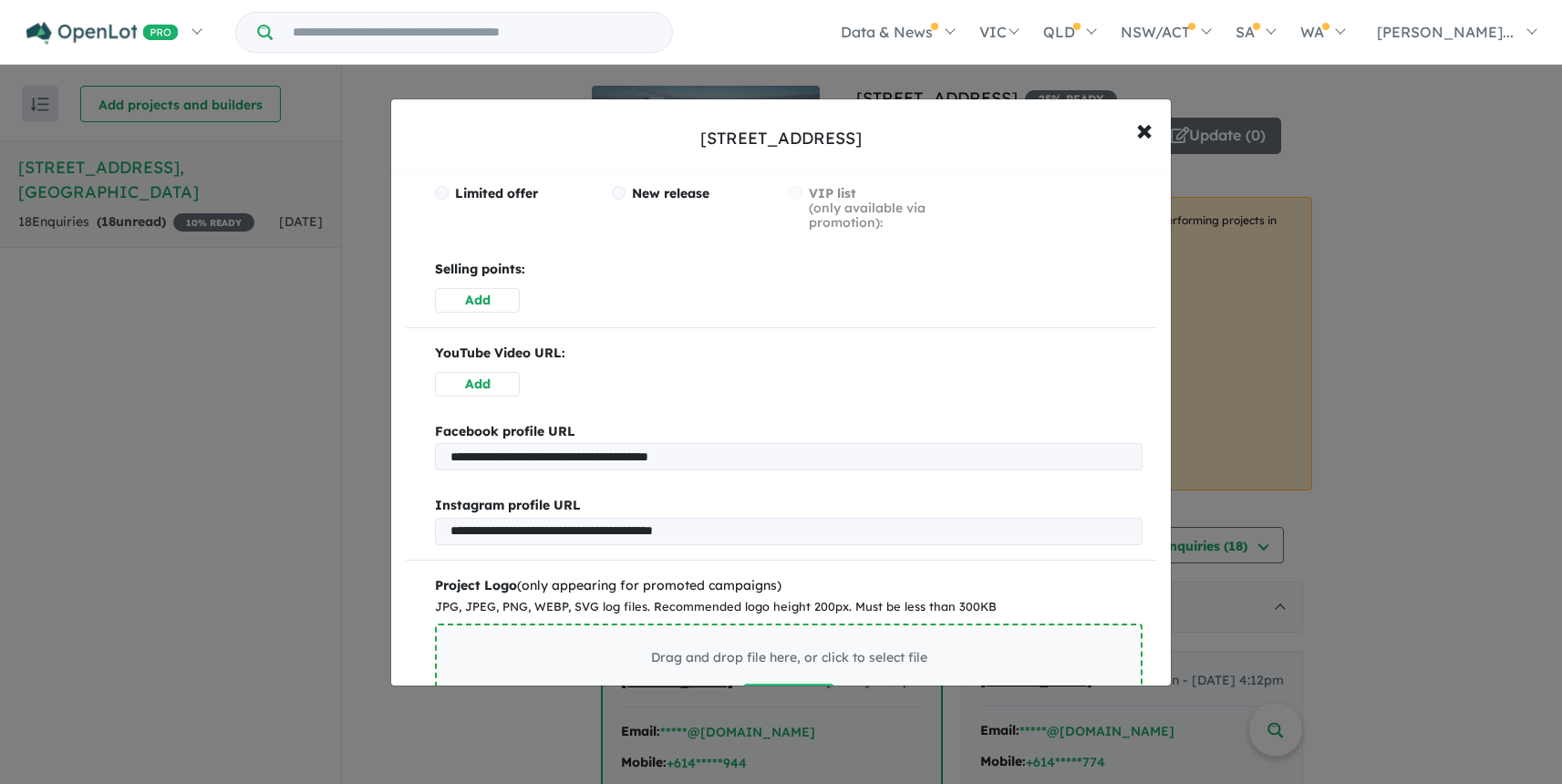
scroll to position [415, 0]
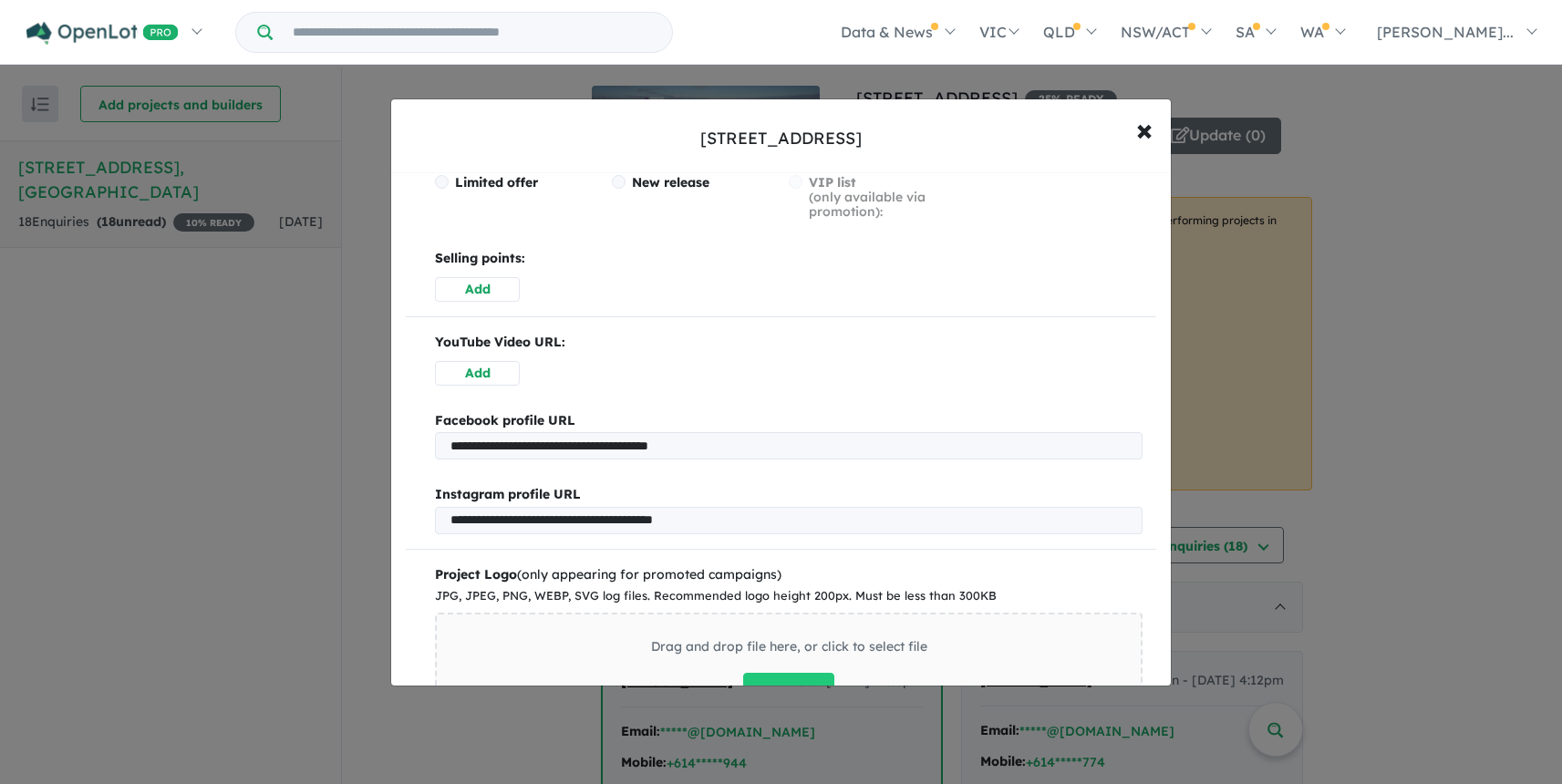
click at [476, 285] on button "Add" at bounding box center [477, 289] width 85 height 25
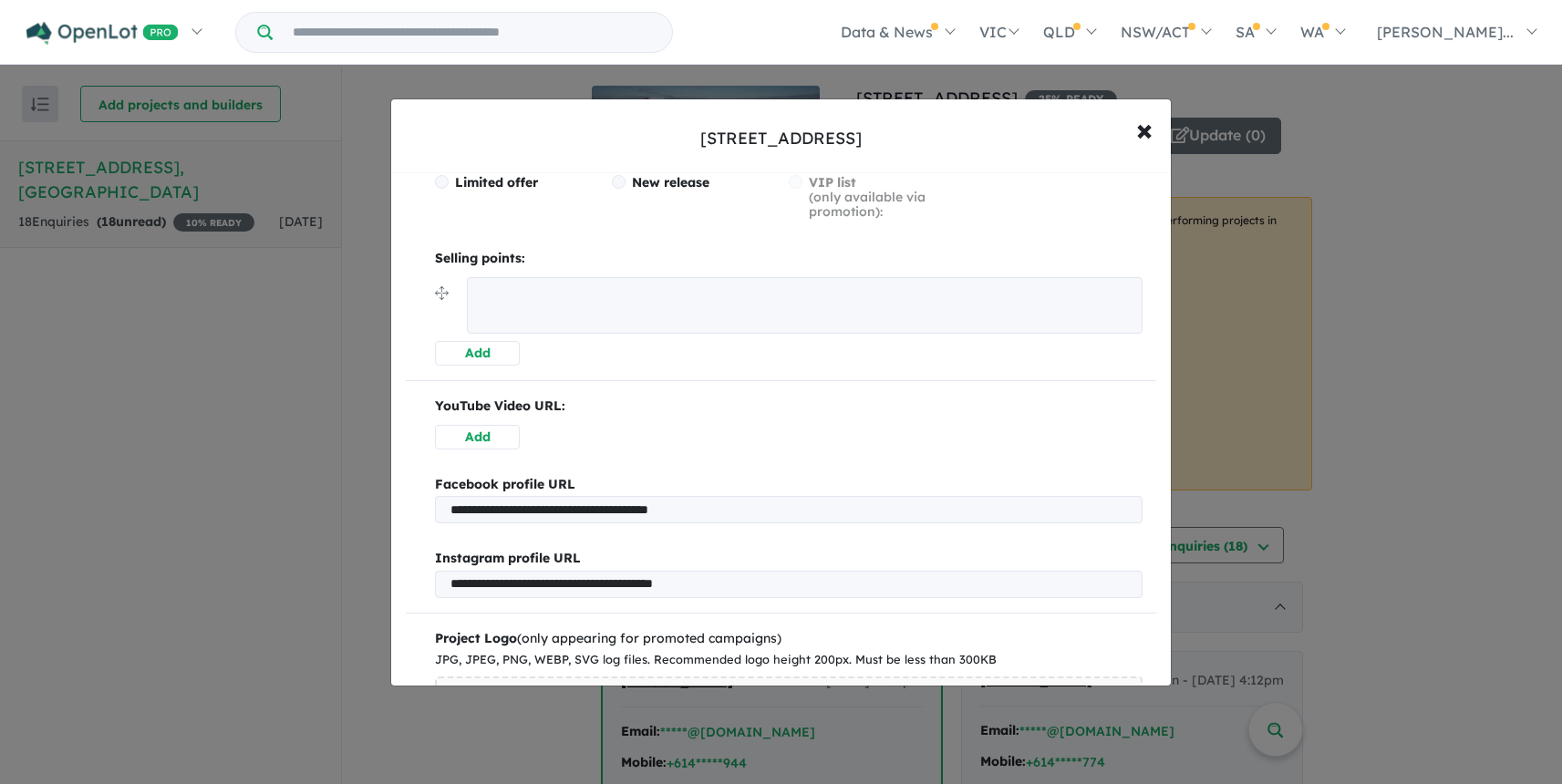
click at [492, 292] on textarea at bounding box center [804, 305] width 676 height 57
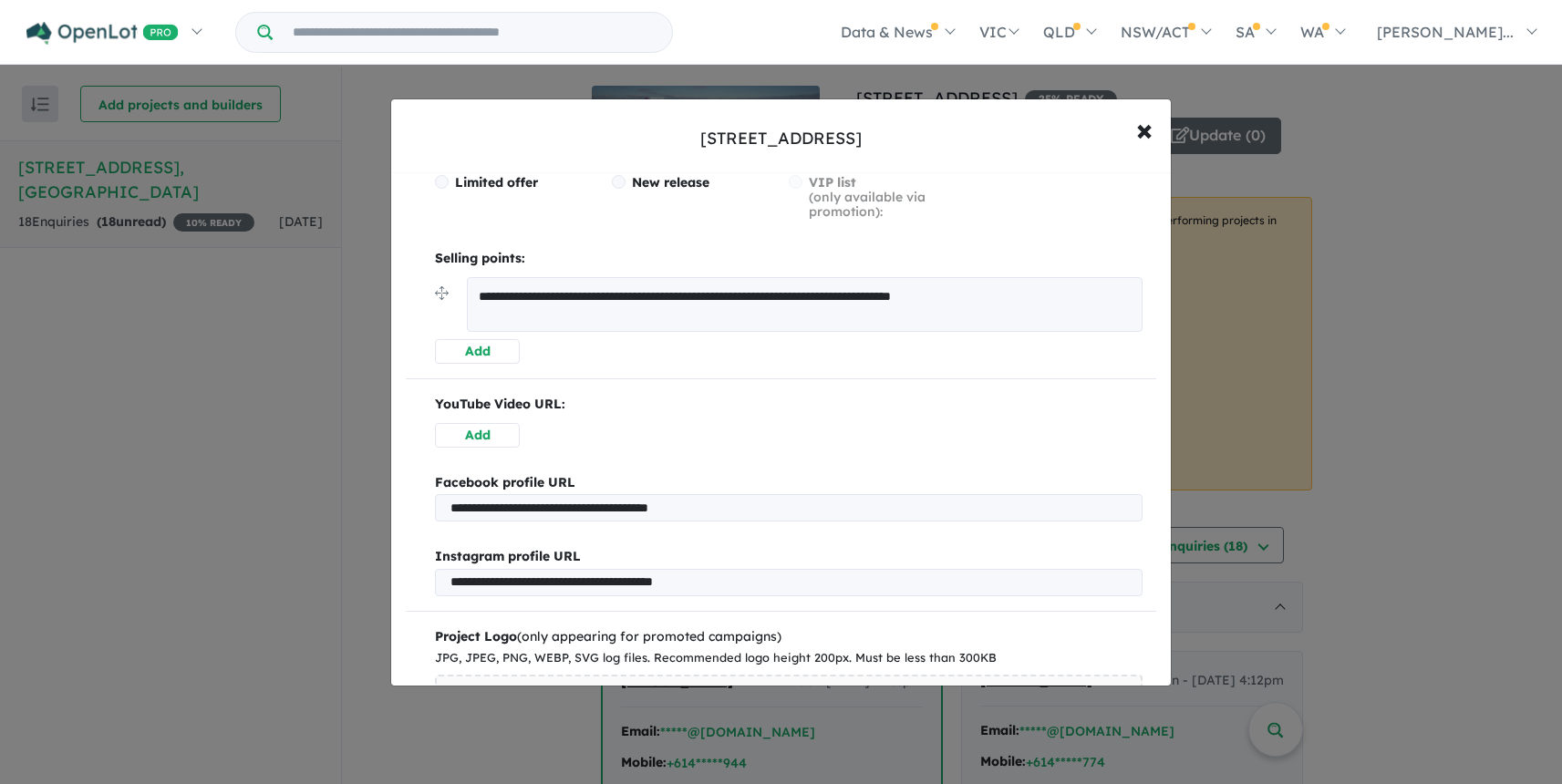
click at [667, 294] on textarea "**********" at bounding box center [804, 304] width 676 height 55
click at [855, 295] on textarea "**********" at bounding box center [804, 304] width 676 height 55
type textarea "**********"
click at [488, 350] on button "Add" at bounding box center [477, 351] width 85 height 25
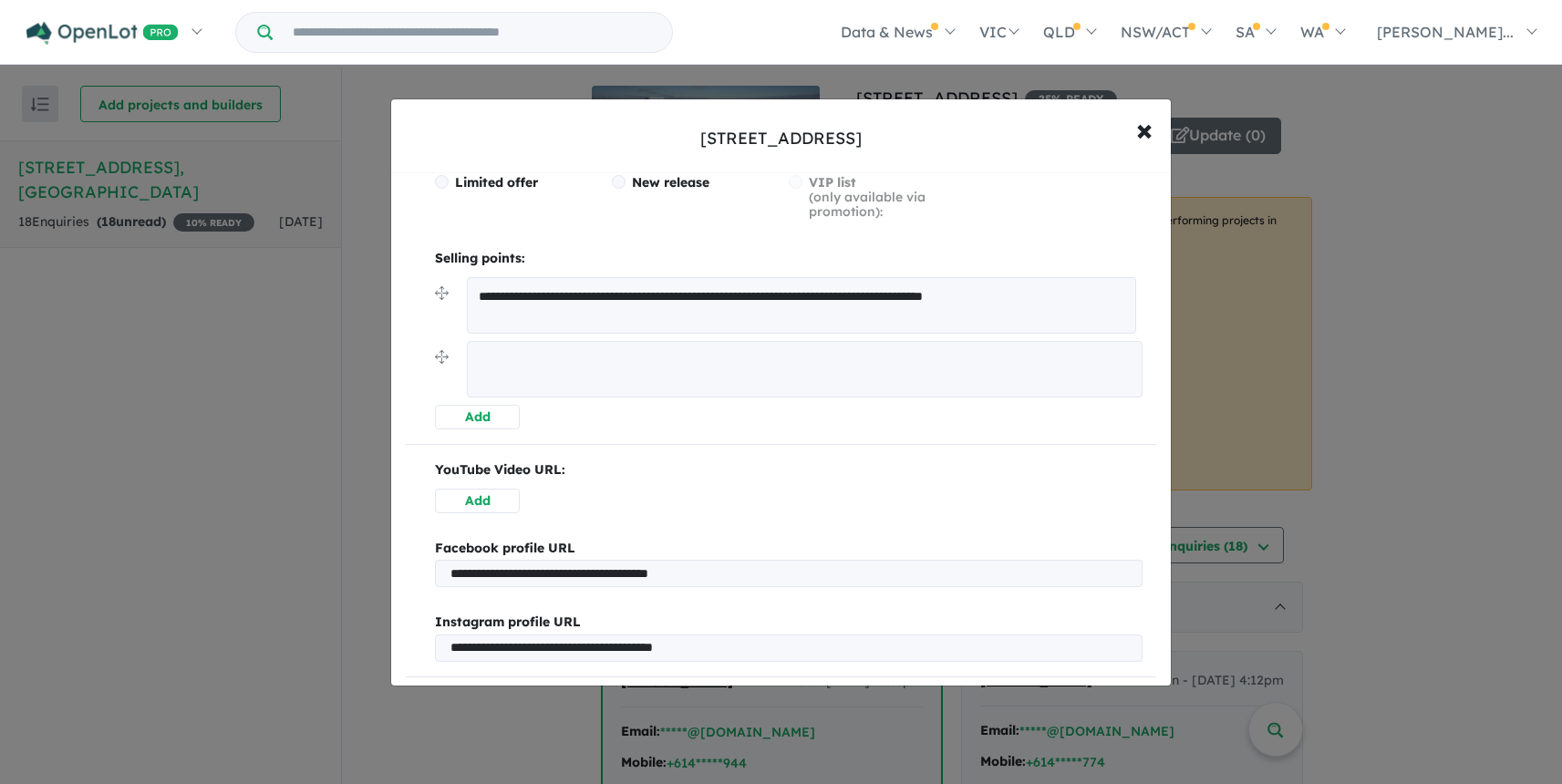
click at [486, 355] on textarea at bounding box center [804, 369] width 676 height 57
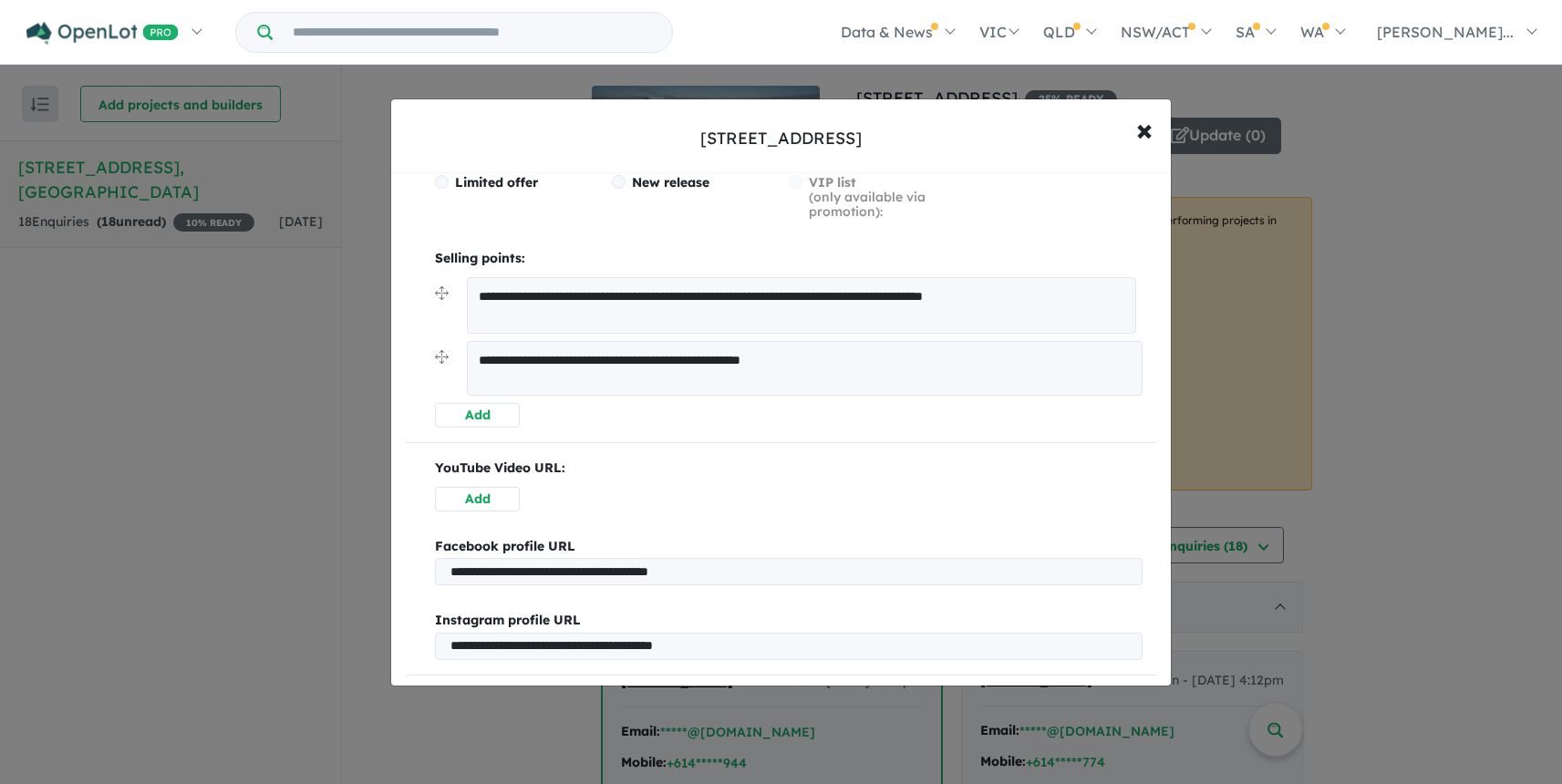
click at [696, 362] on textarea "**********" at bounding box center [804, 368] width 676 height 55
click at [855, 356] on textarea "**********" at bounding box center [804, 368] width 676 height 55
type textarea "**********"
click at [476, 412] on button "Add" at bounding box center [477, 414] width 85 height 25
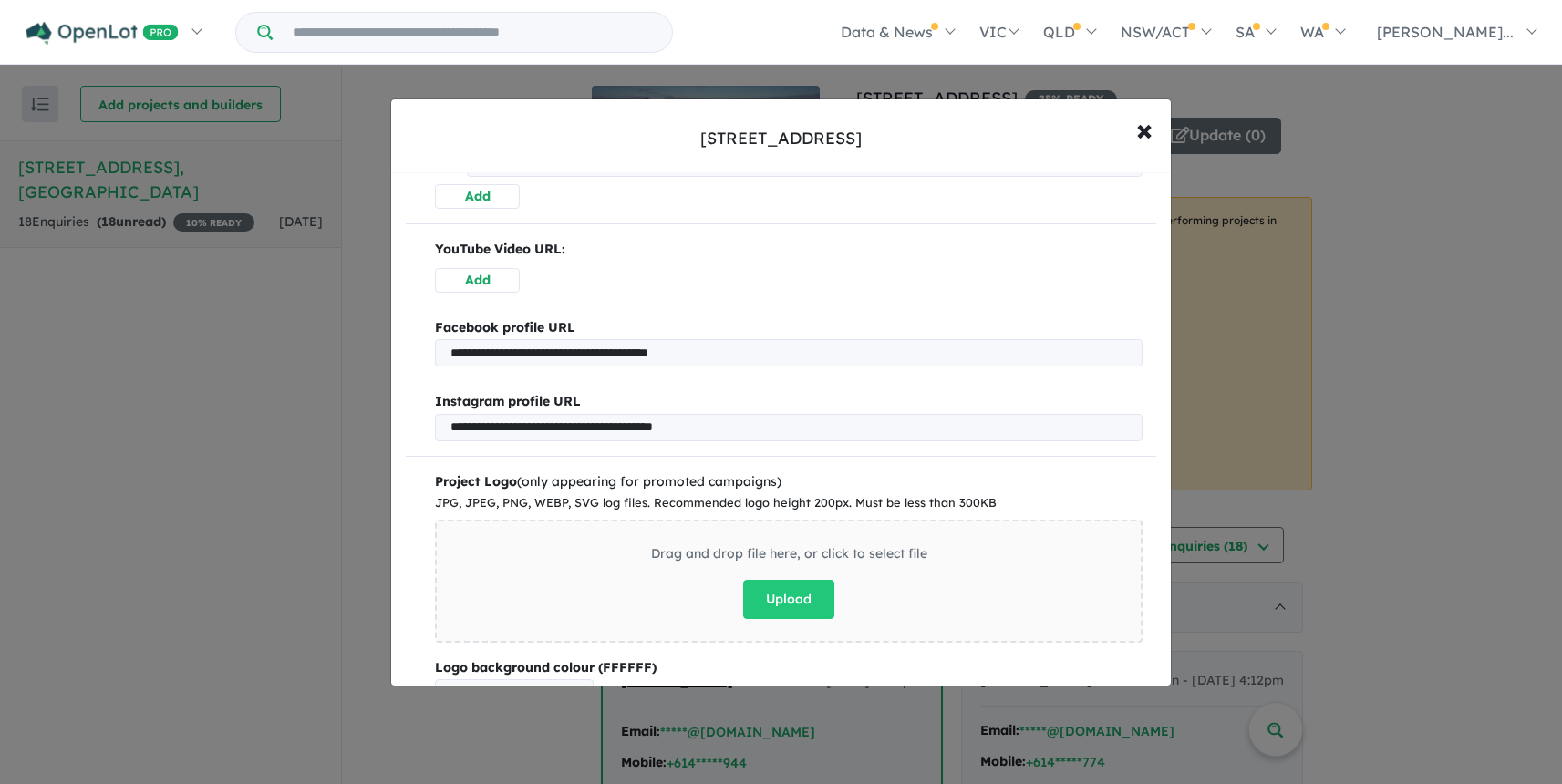
scroll to position [817, 0]
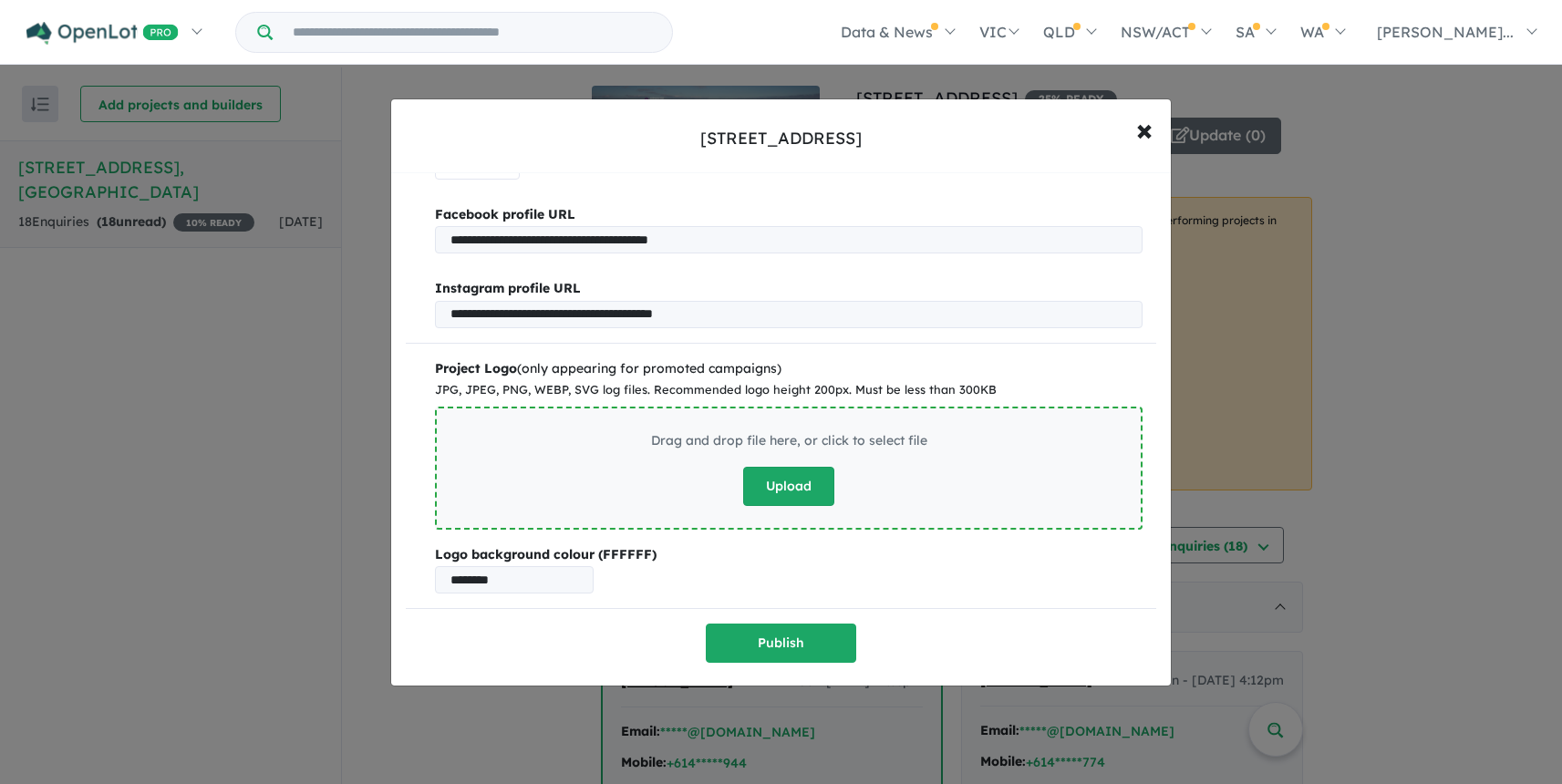
click at [790, 484] on button "Upload" at bounding box center [788, 485] width 91 height 39
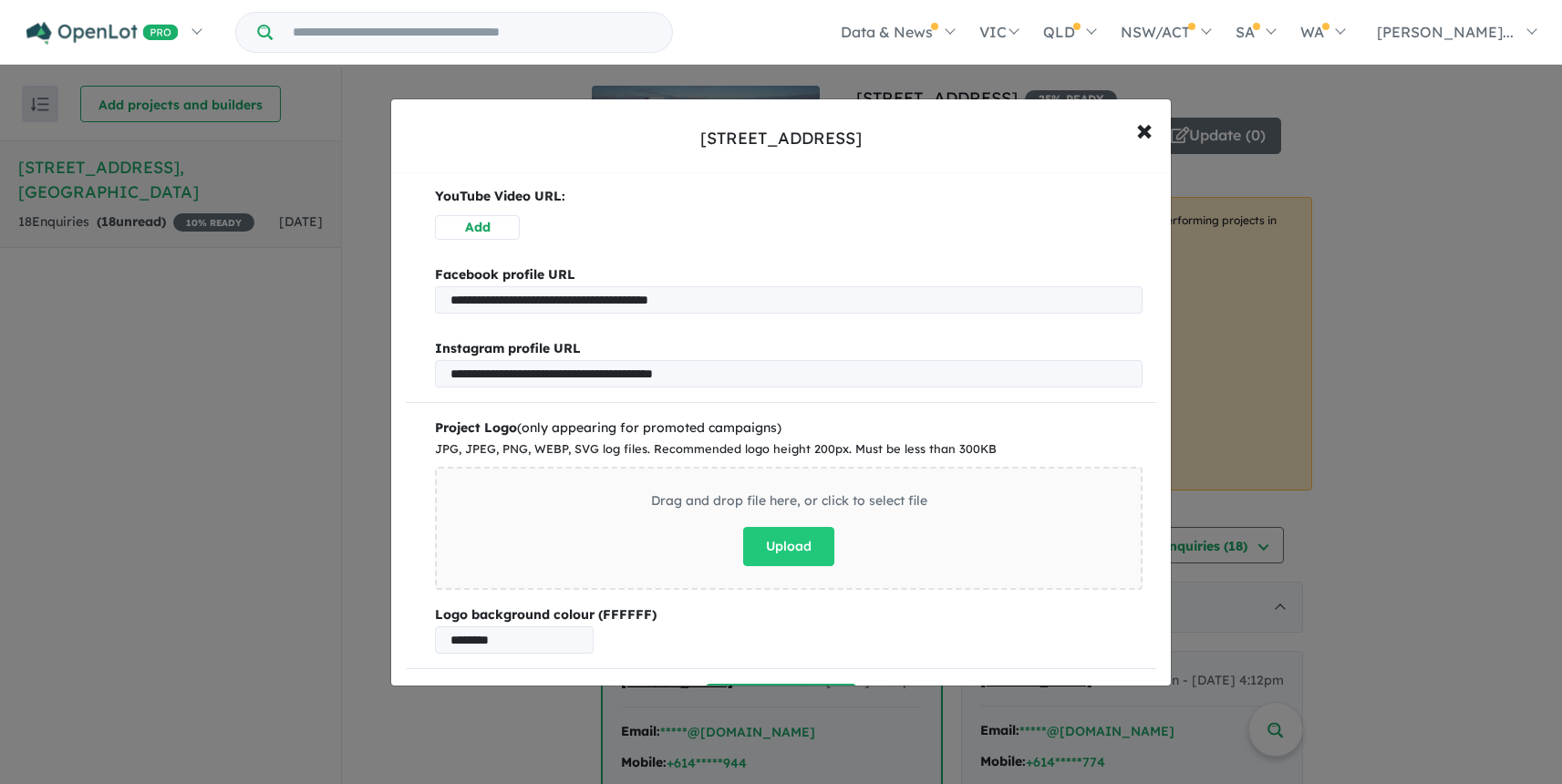
scroll to position [813, 0]
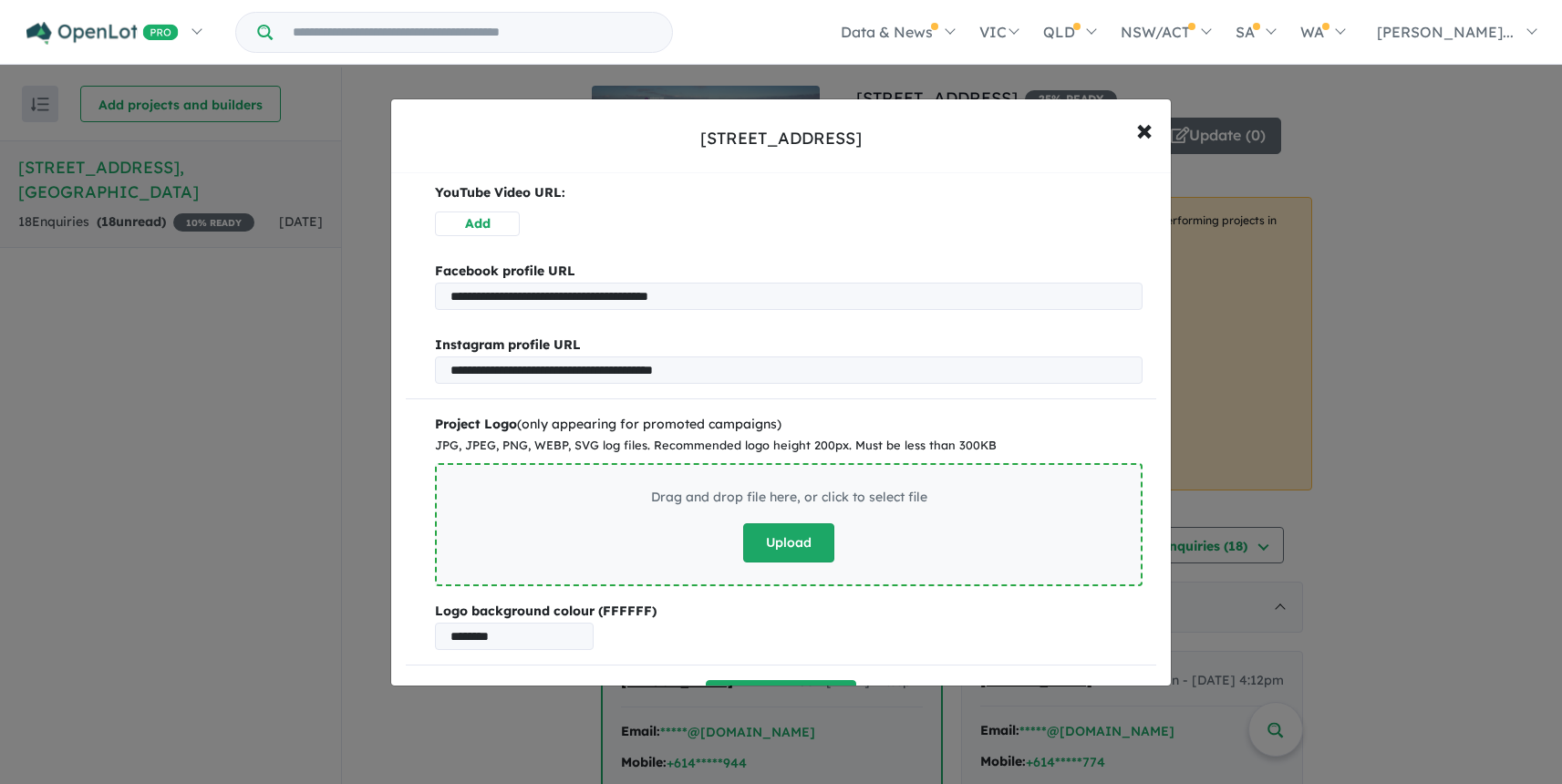
click at [795, 537] on button "Upload" at bounding box center [788, 542] width 91 height 39
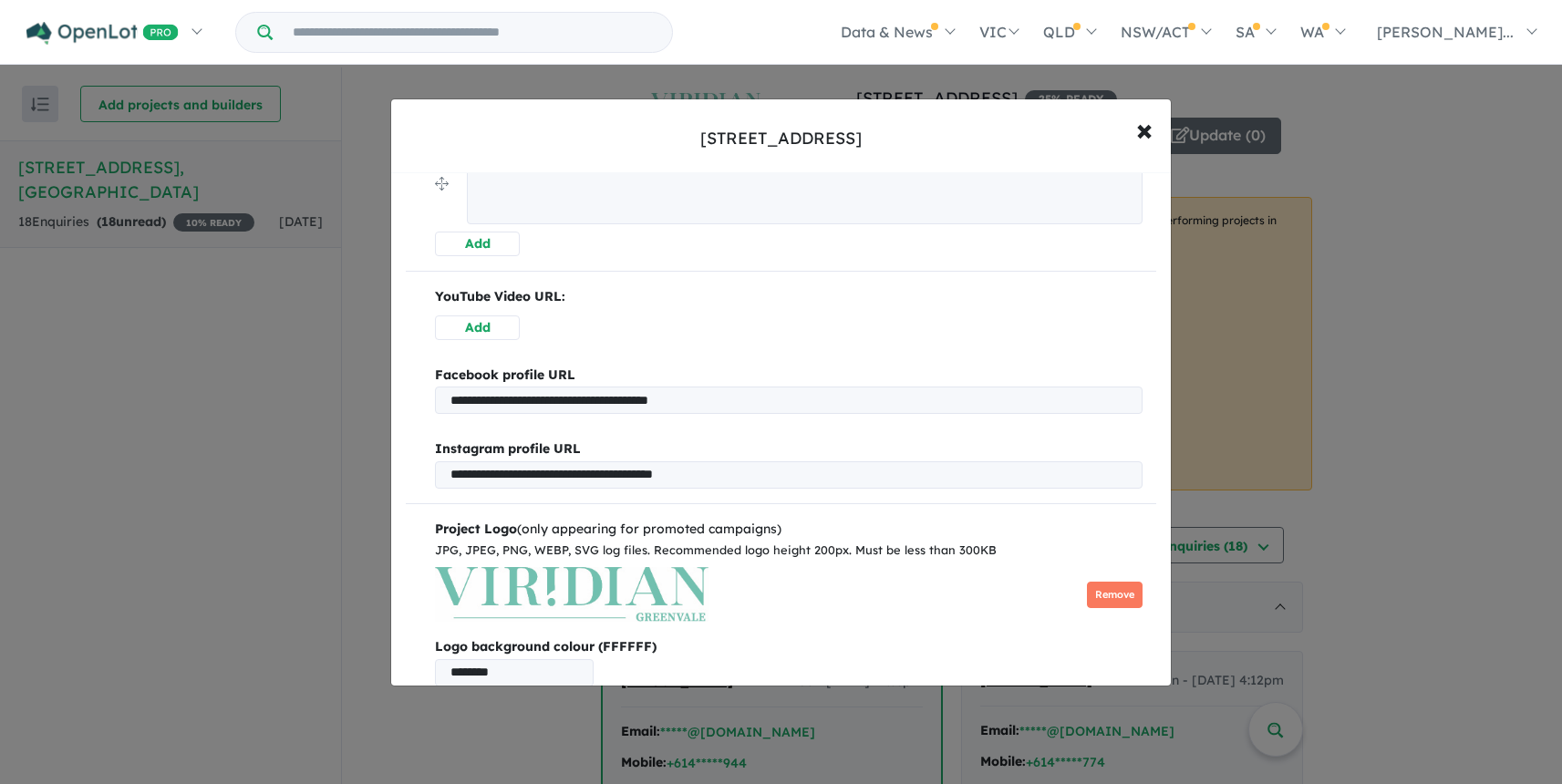
scroll to position [749, 0]
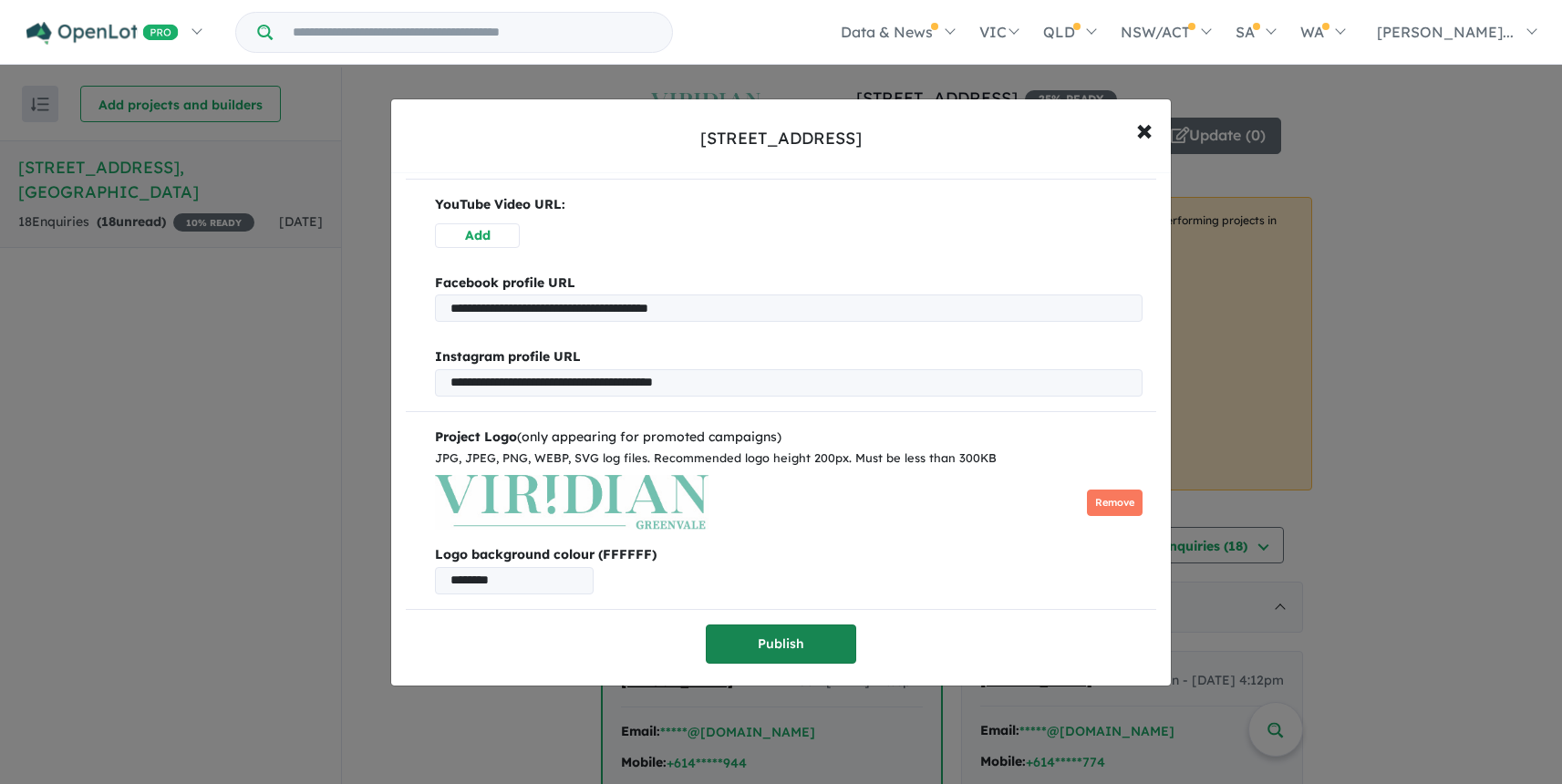
click at [784, 640] on button "Publish" at bounding box center [781, 643] width 151 height 39
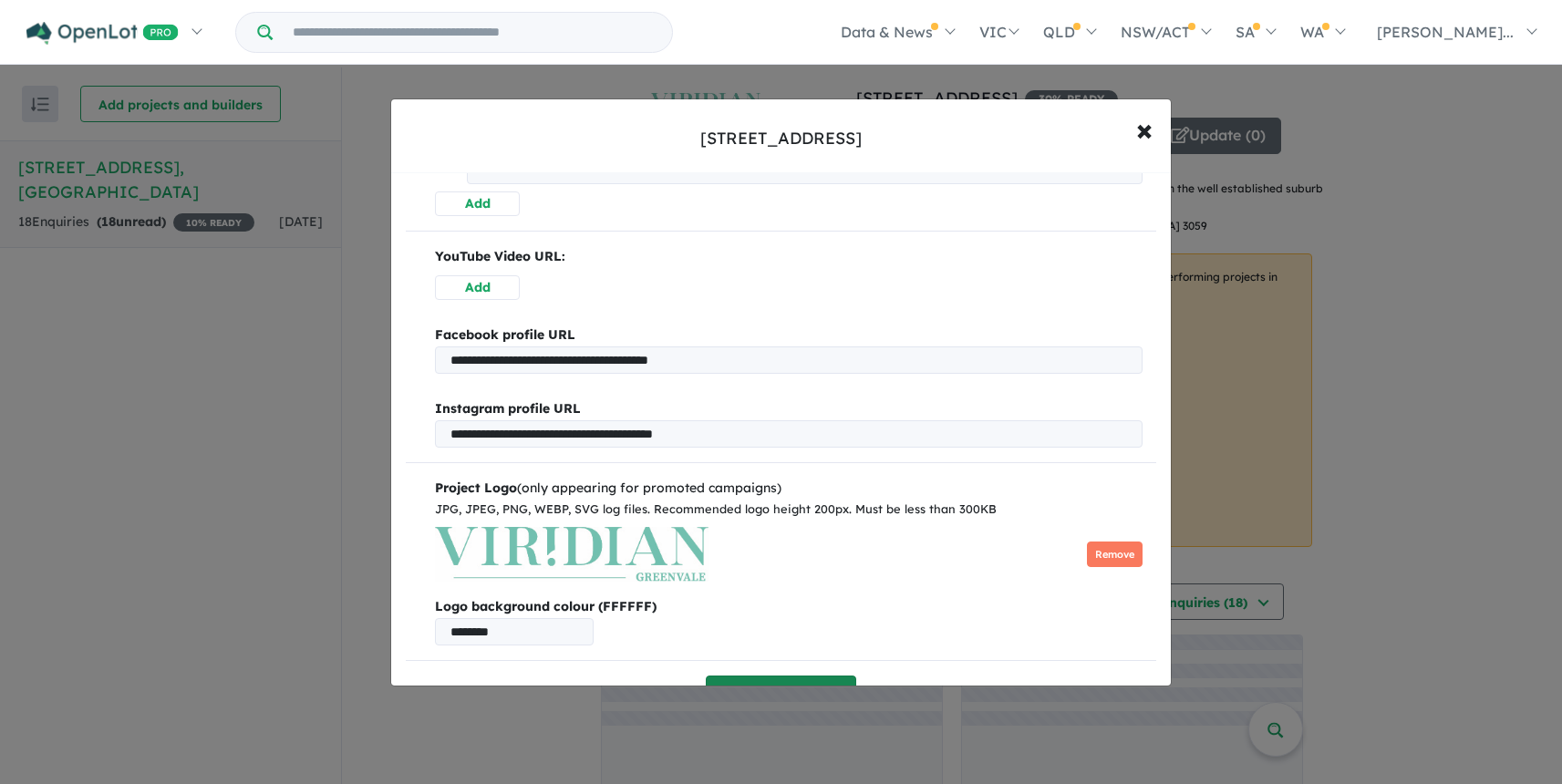
scroll to position [0, 0]
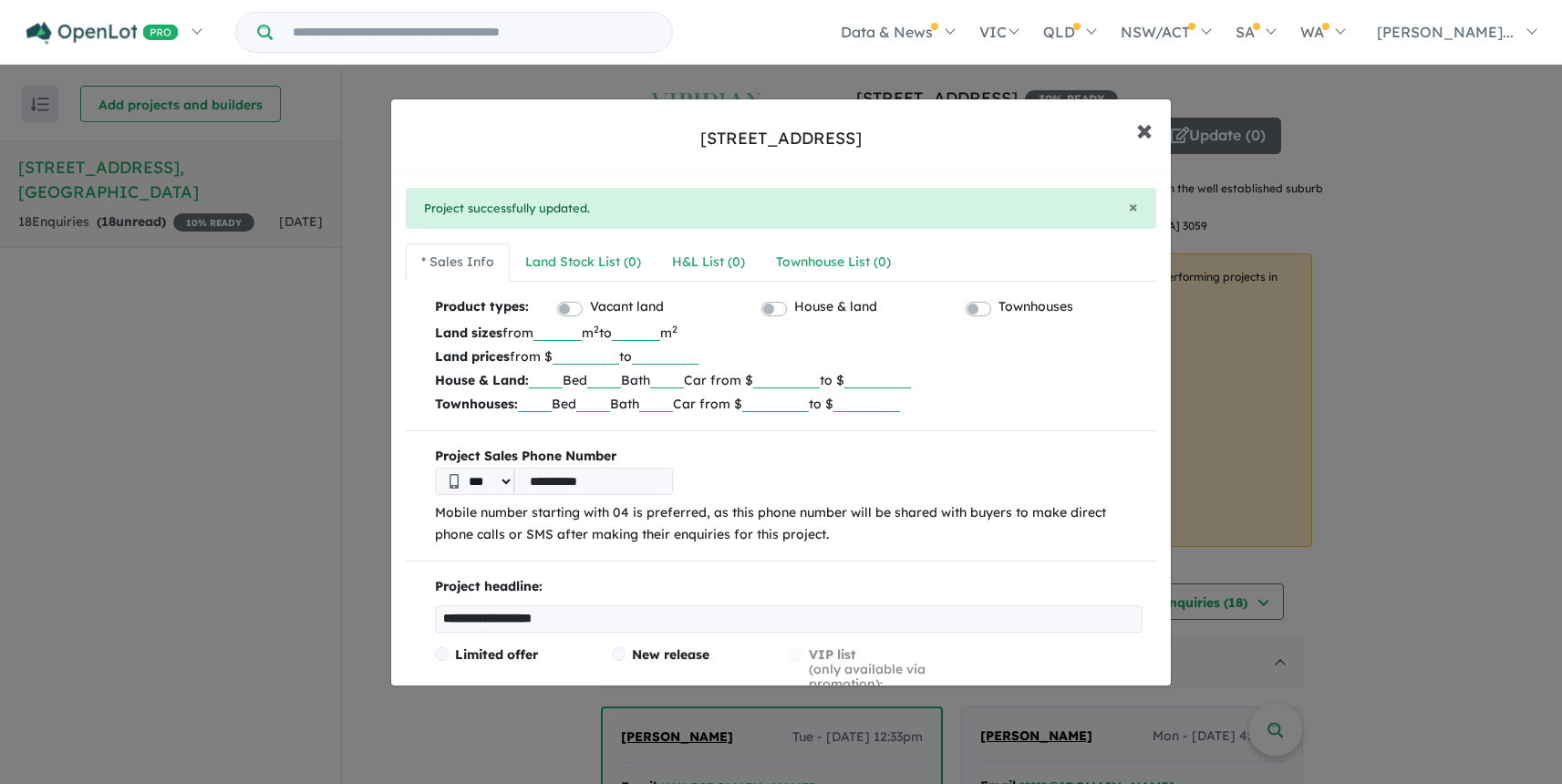
click at [1142, 131] on span "×" at bounding box center [1144, 129] width 16 height 39
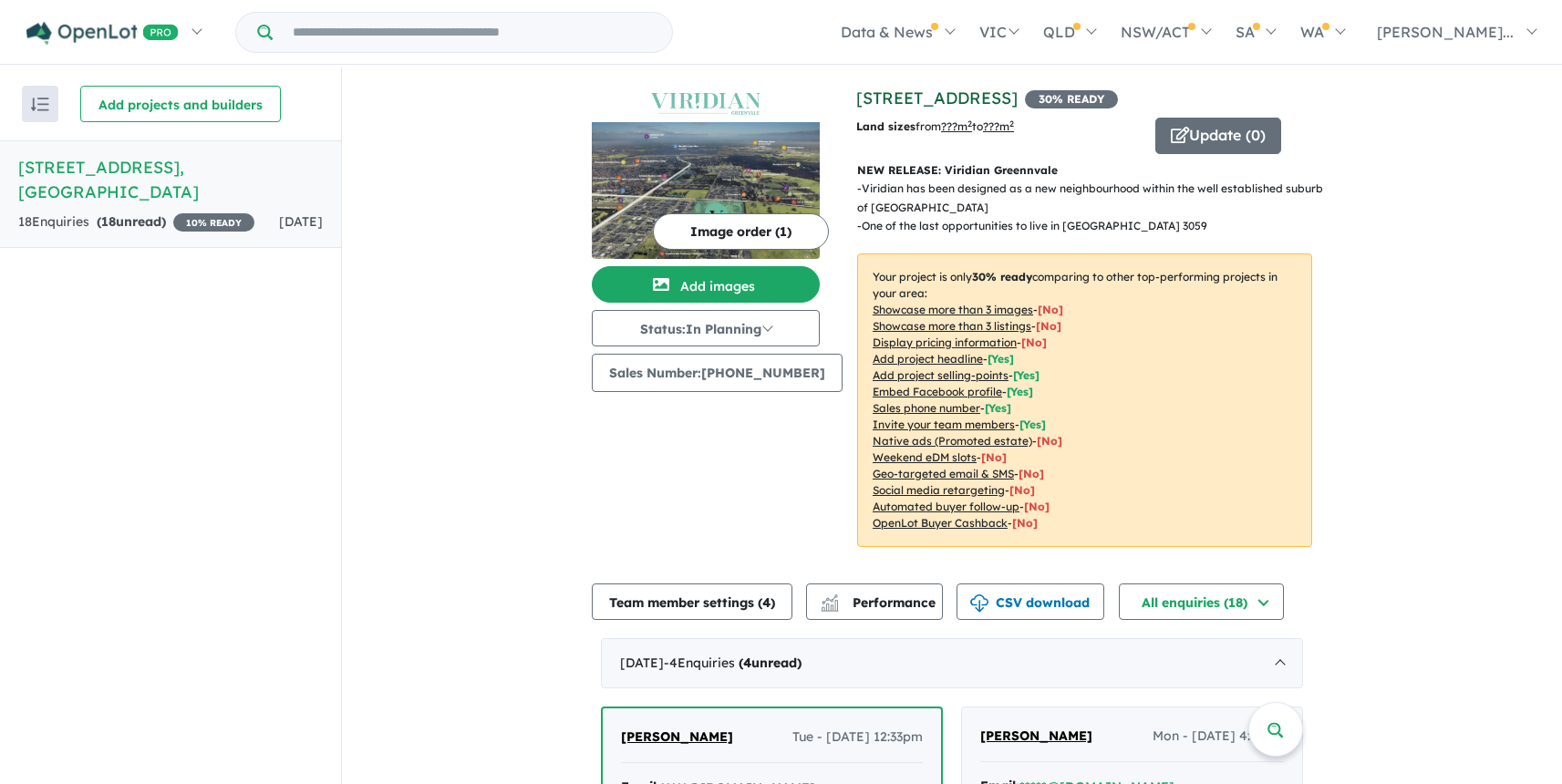
click at [1017, 98] on link "[STREET_ADDRESS]" at bounding box center [937, 98] width 162 height 21
click at [774, 331] on button "Status: In Planning" at bounding box center [706, 328] width 228 height 37
click at [708, 405] on button "Coming Soon" at bounding box center [660, 411] width 135 height 42
click at [1216, 138] on button "Update ( 0 )" at bounding box center [1218, 136] width 126 height 37
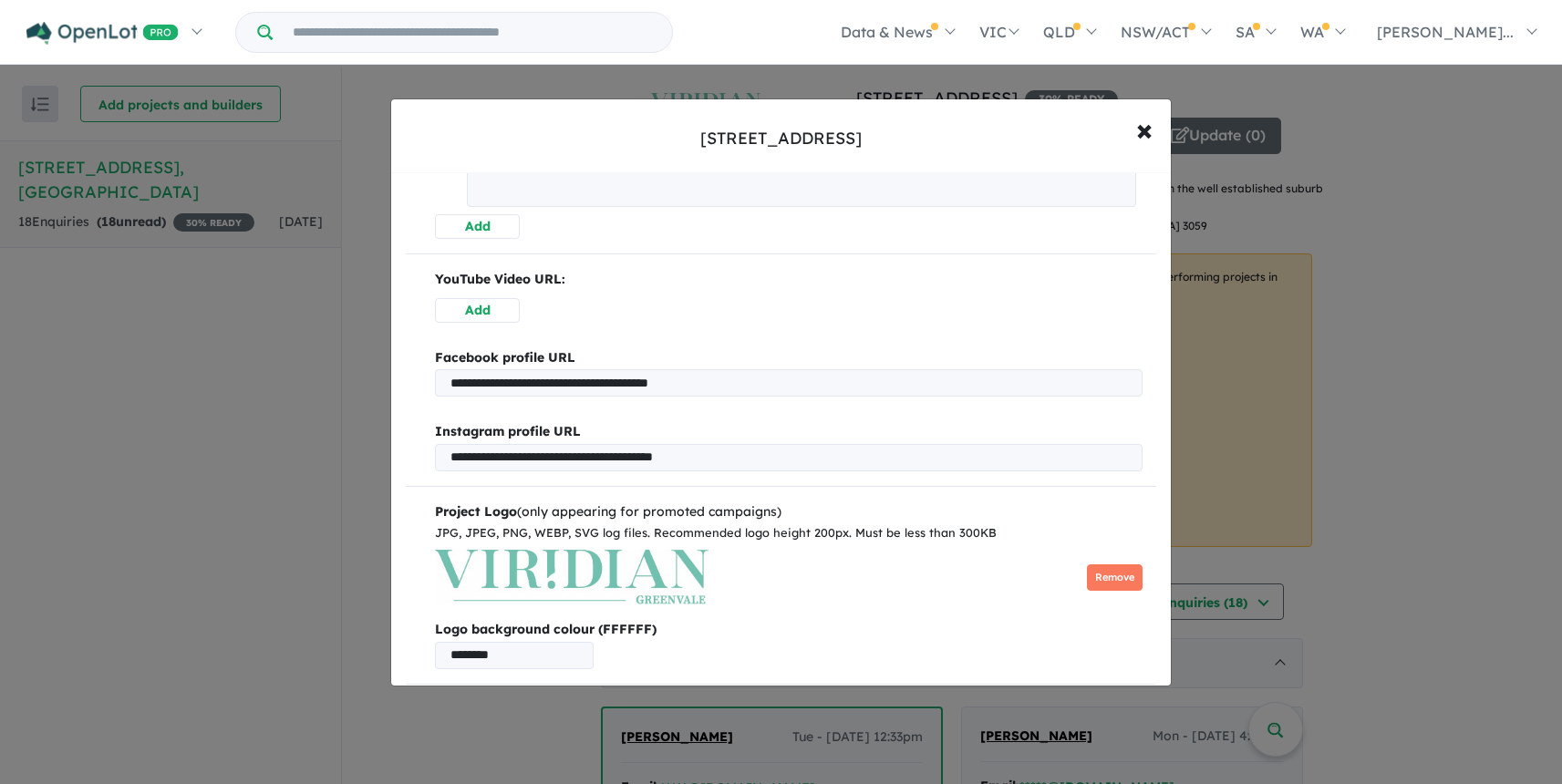
scroll to position [685, 0]
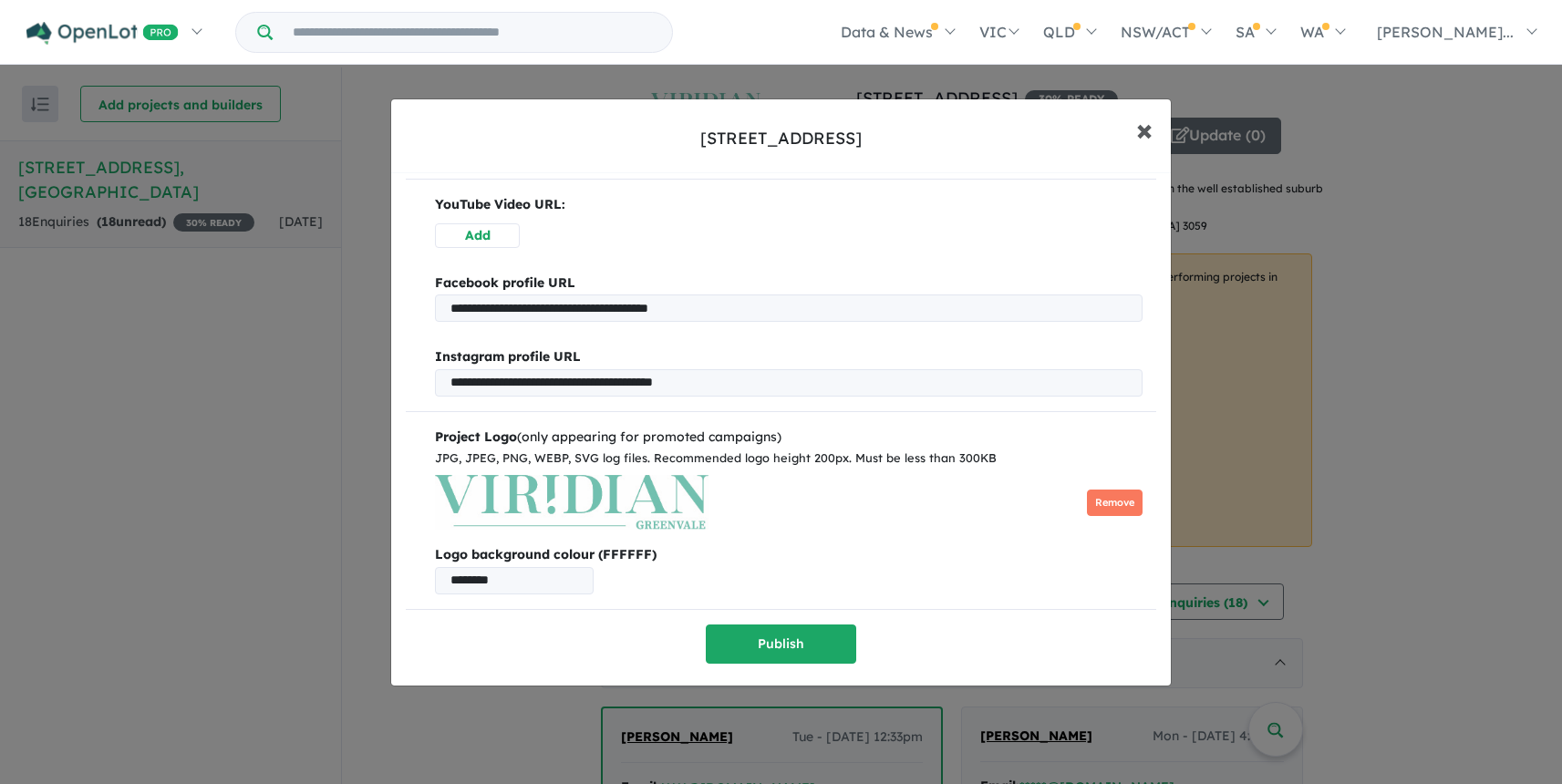
click at [1145, 132] on span "×" at bounding box center [1144, 129] width 16 height 39
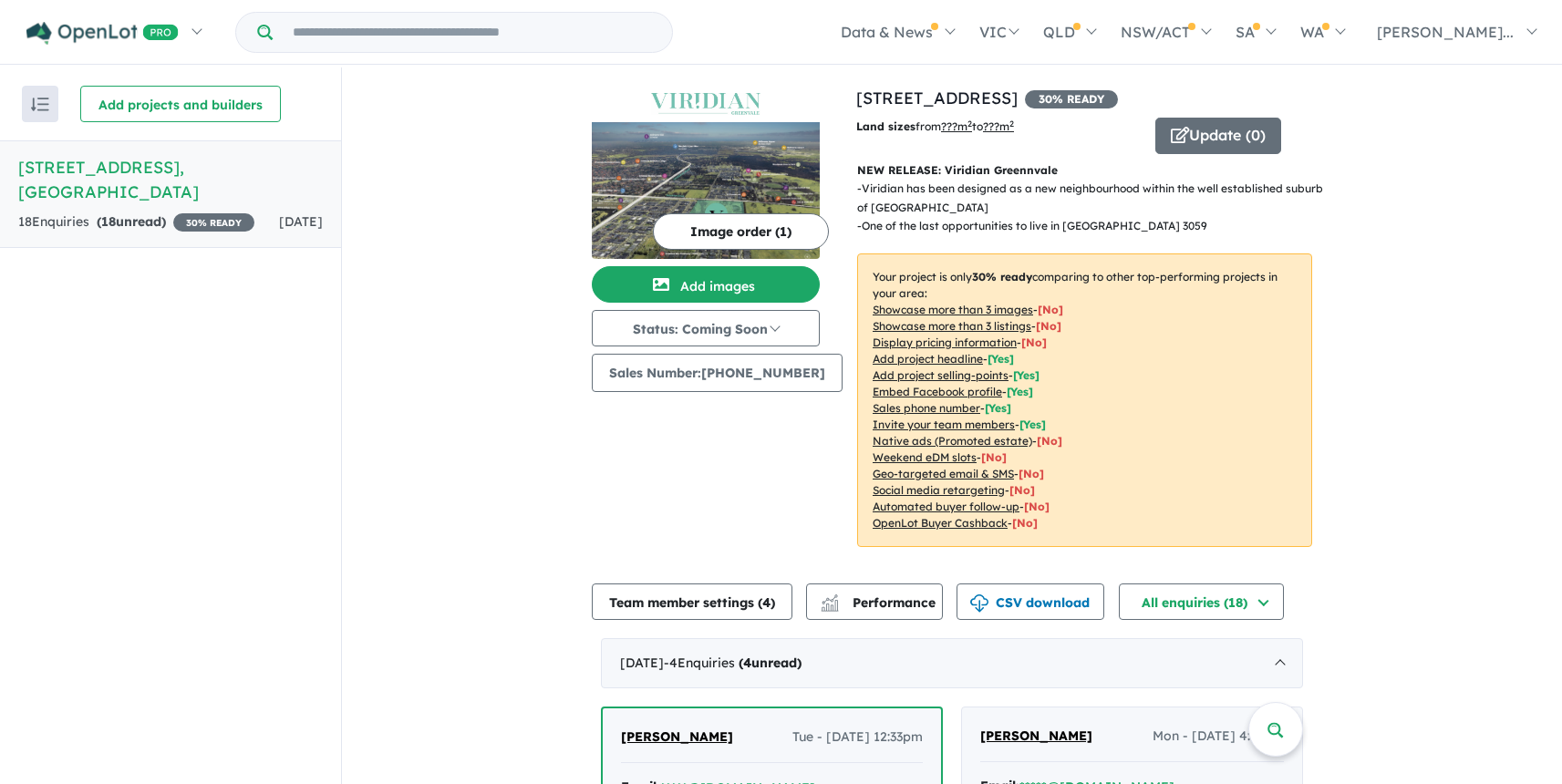
click at [152, 220] on strong "( 18 unread)" at bounding box center [131, 222] width 69 height 16
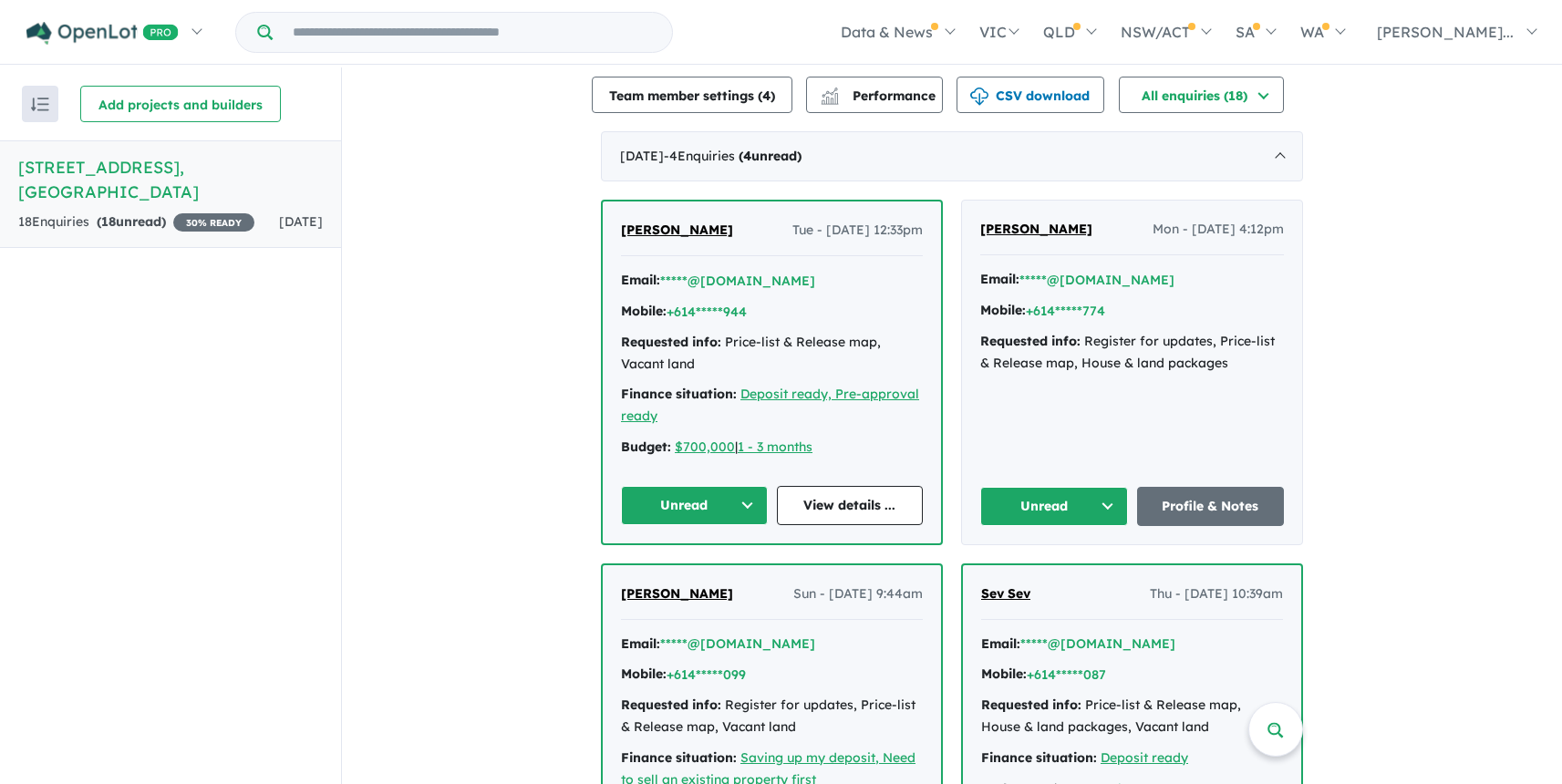
scroll to position [510, 0]
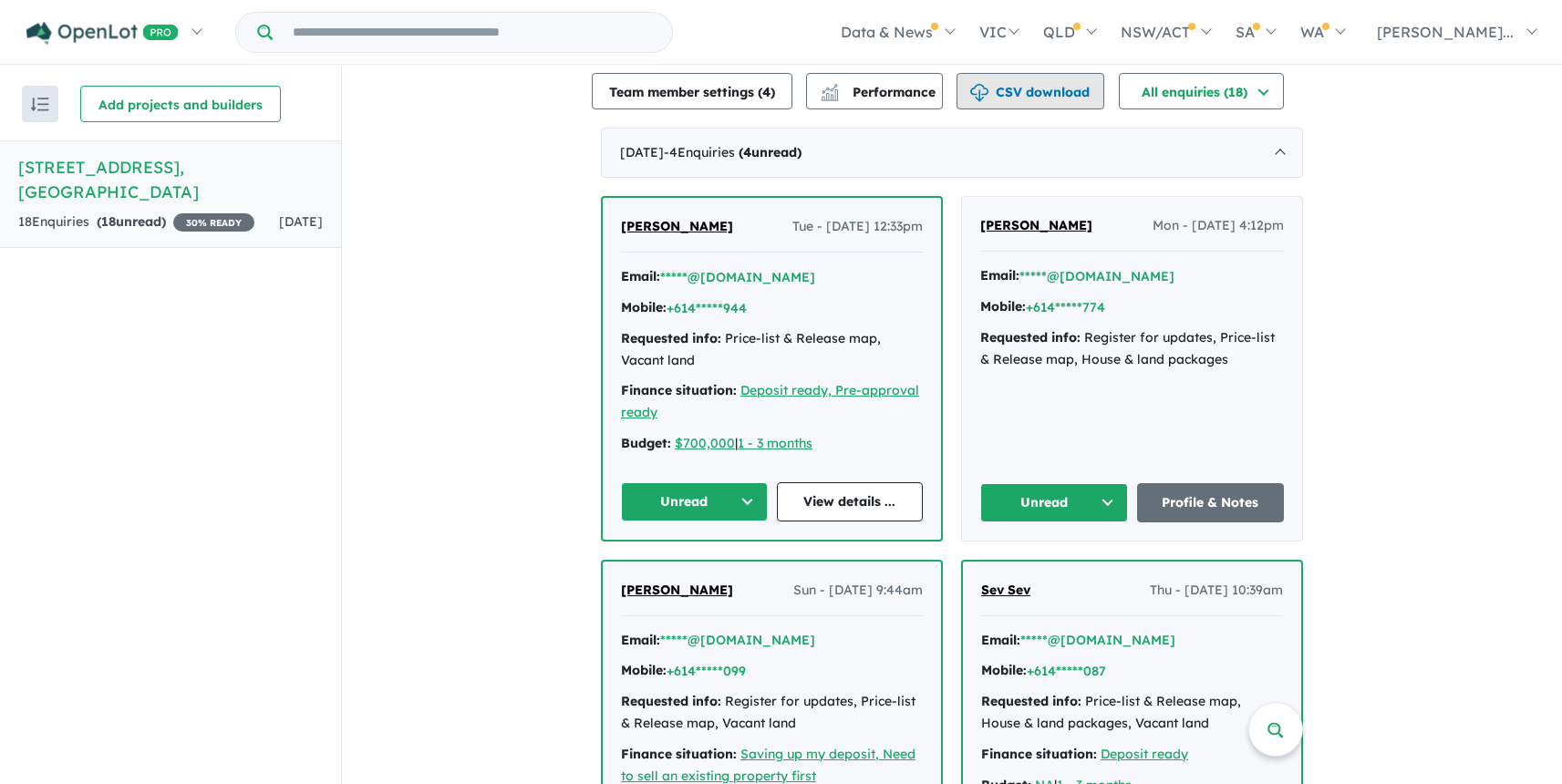
click at [1036, 96] on button "CSV download" at bounding box center [1030, 91] width 148 height 37
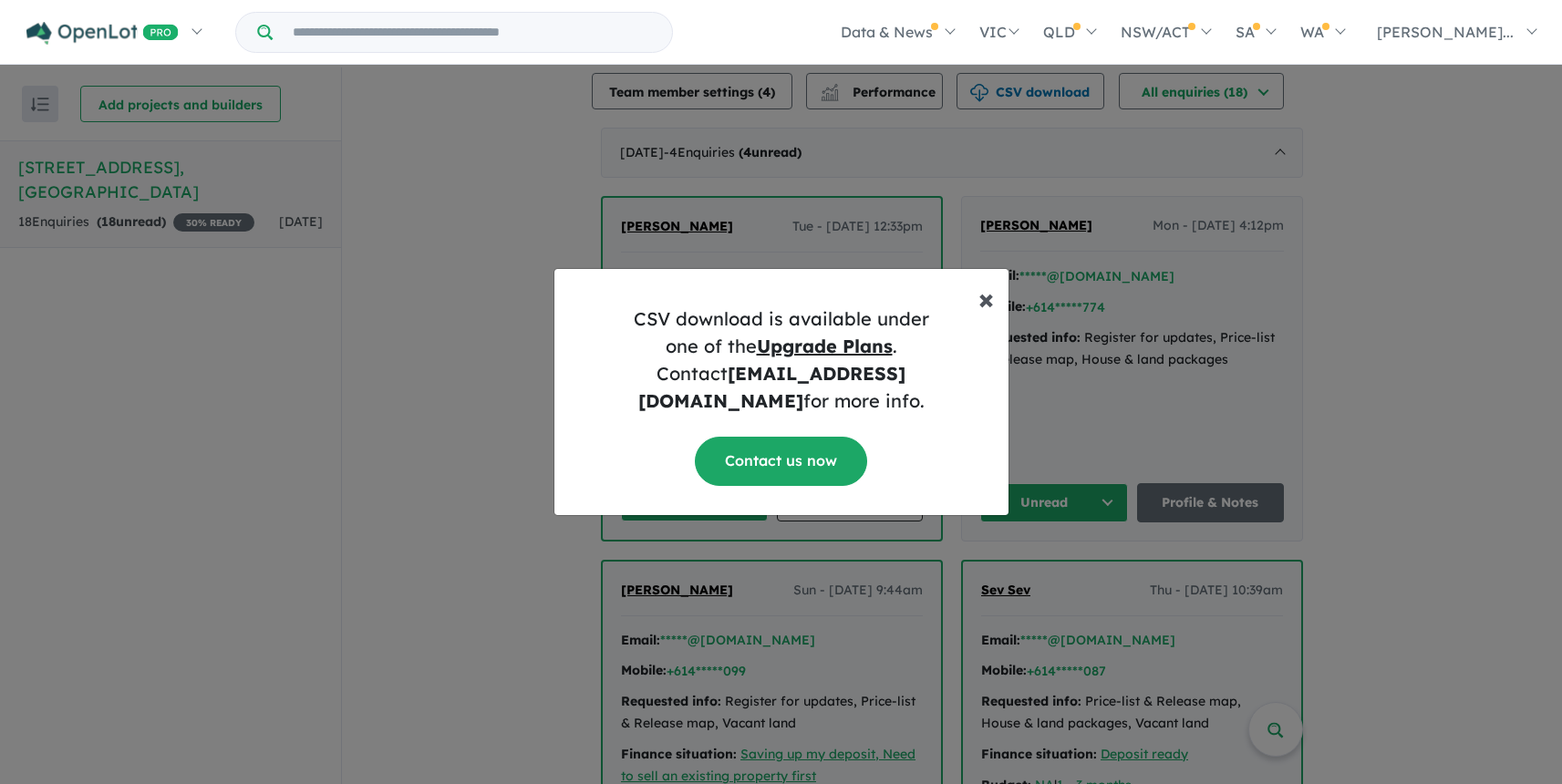
click at [985, 312] on span "×" at bounding box center [986, 298] width 16 height 37
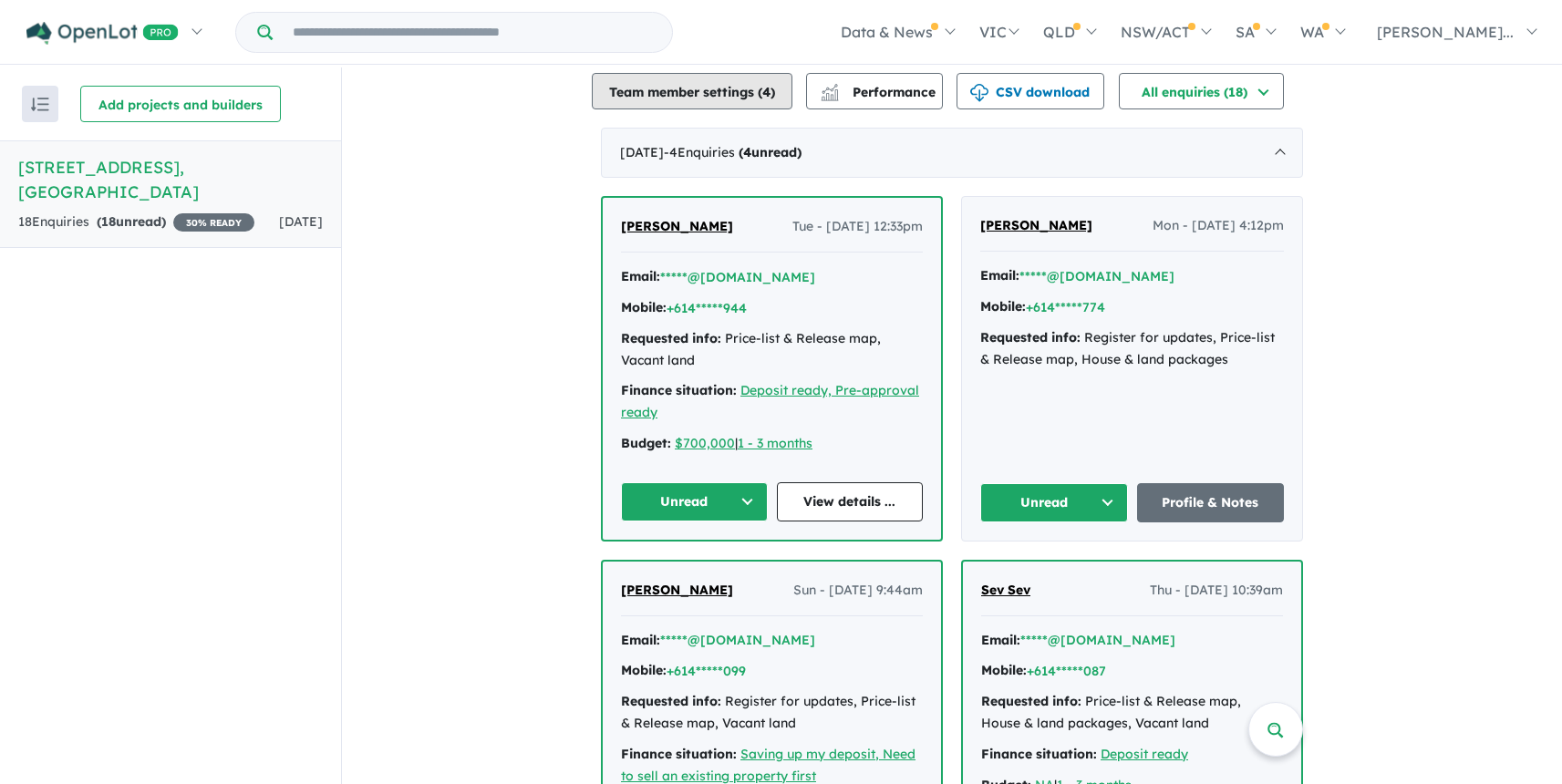
click at [740, 96] on button "Team member settings ( 4 )" at bounding box center [692, 91] width 201 height 37
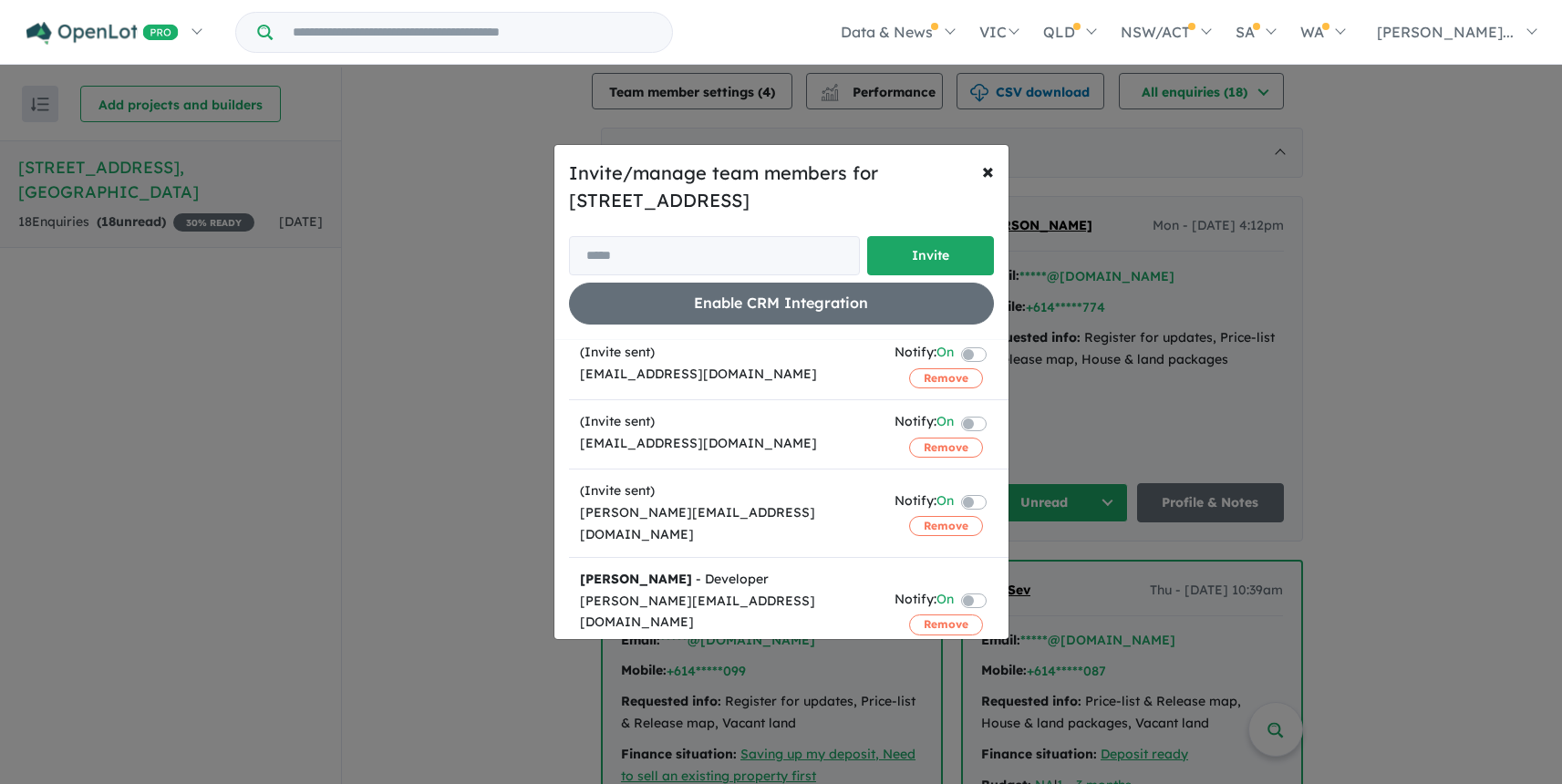
scroll to position [55, 0]
click at [947, 379] on button "Remove" at bounding box center [946, 378] width 74 height 20
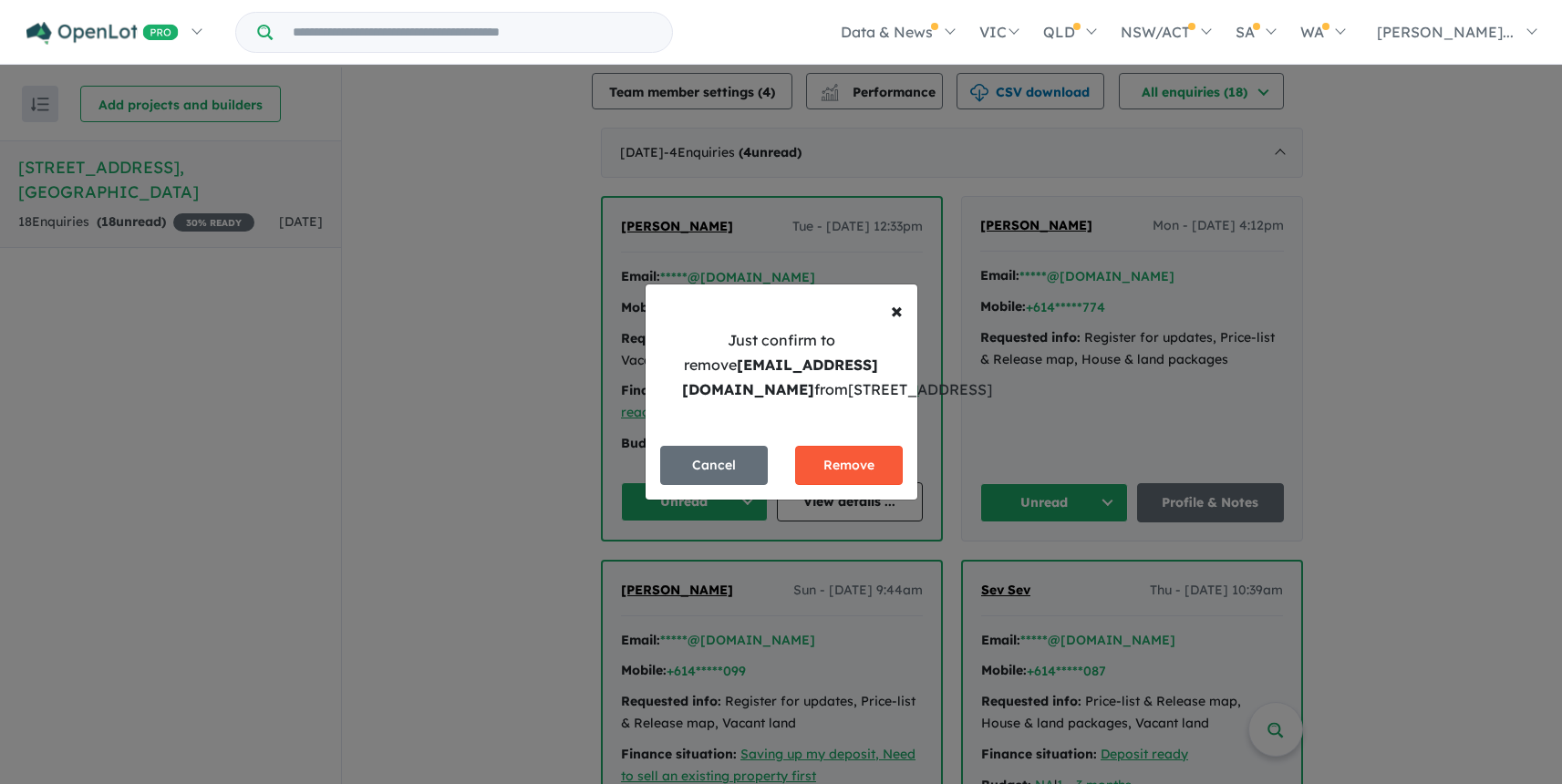
click at [865, 484] on button "Remove" at bounding box center [849, 464] width 108 height 39
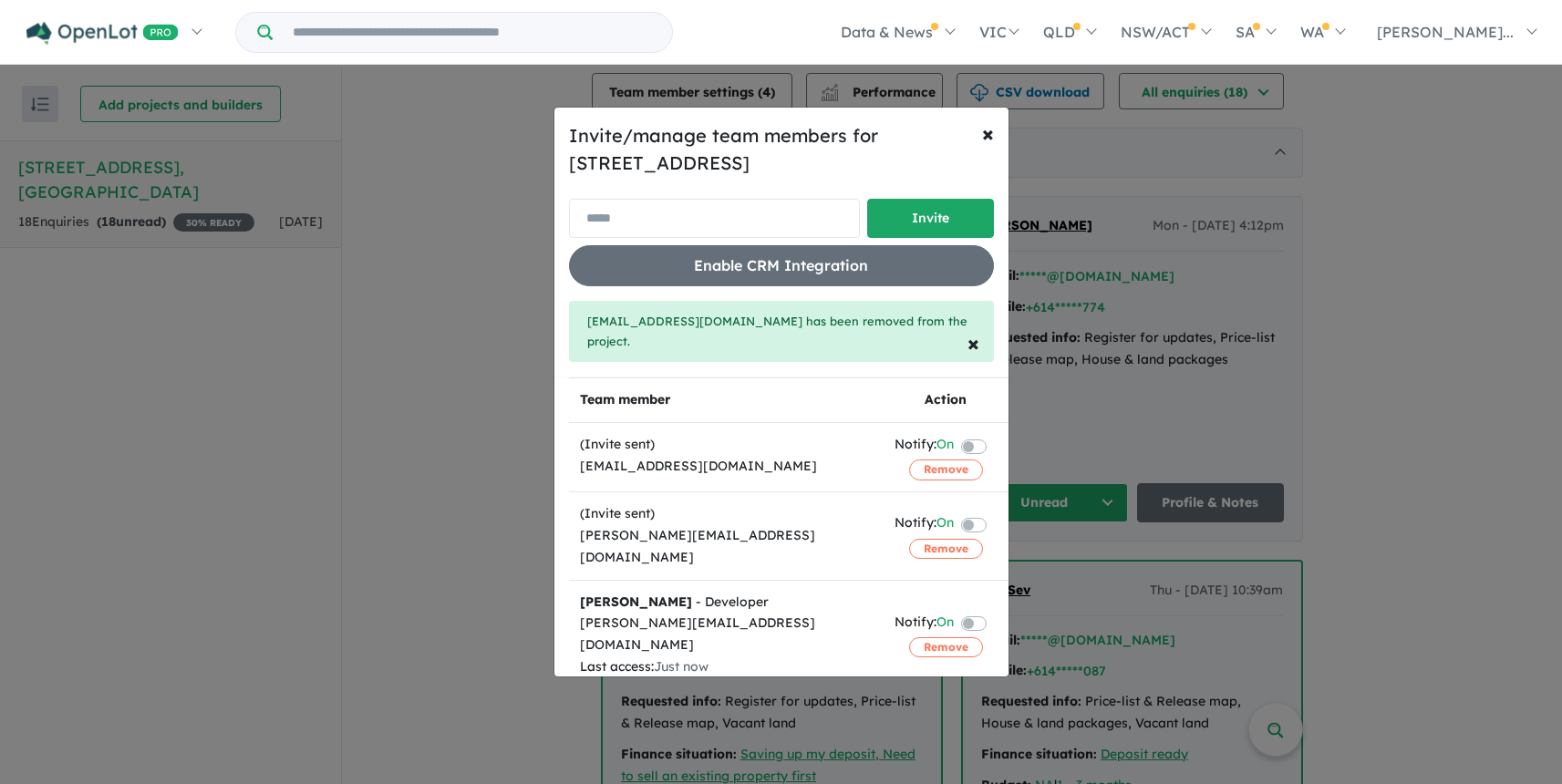
click at [688, 226] on input "email" at bounding box center [714, 218] width 291 height 39
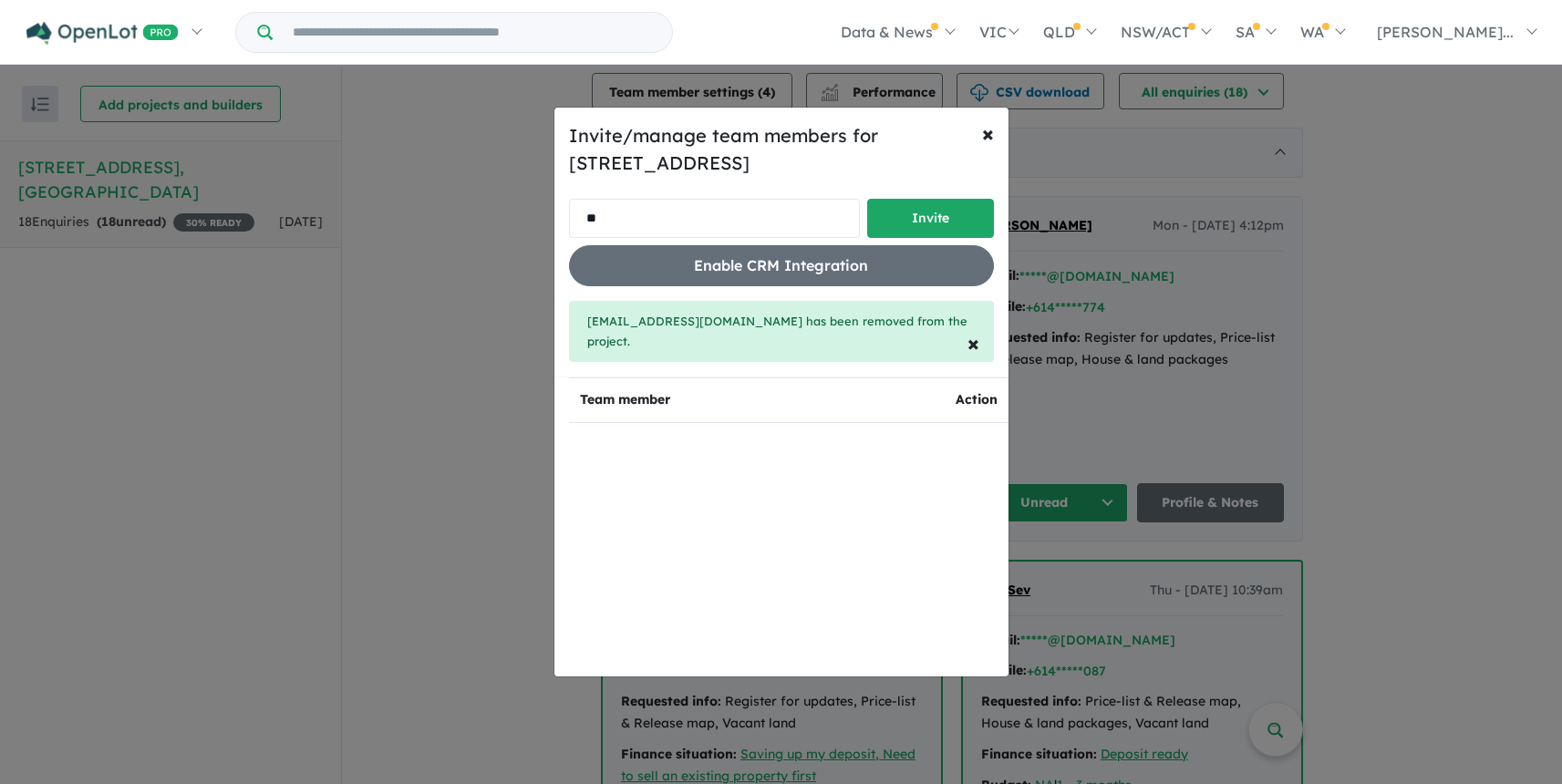
type input "*"
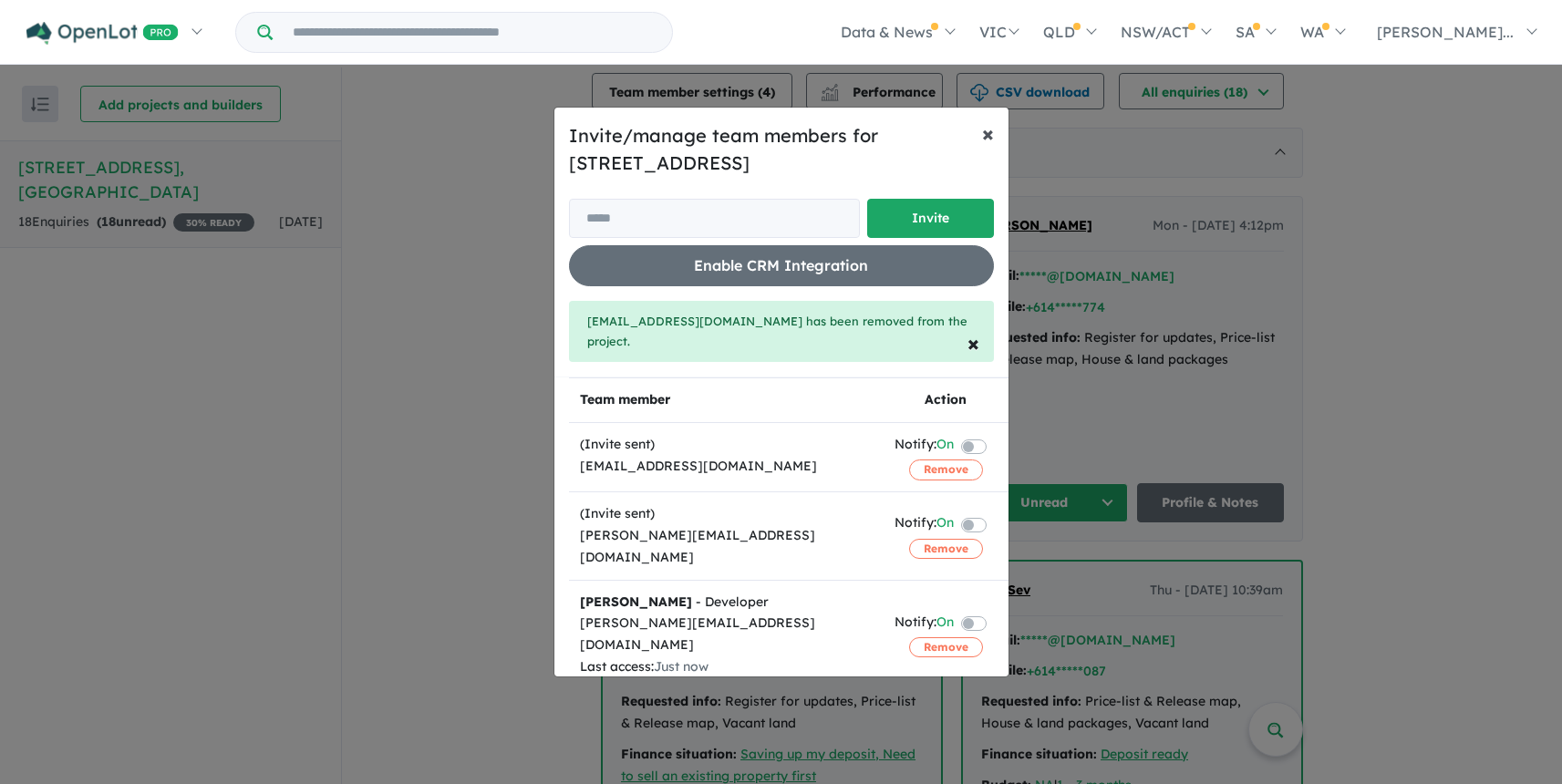
click at [990, 141] on span "×" at bounding box center [988, 133] width 12 height 27
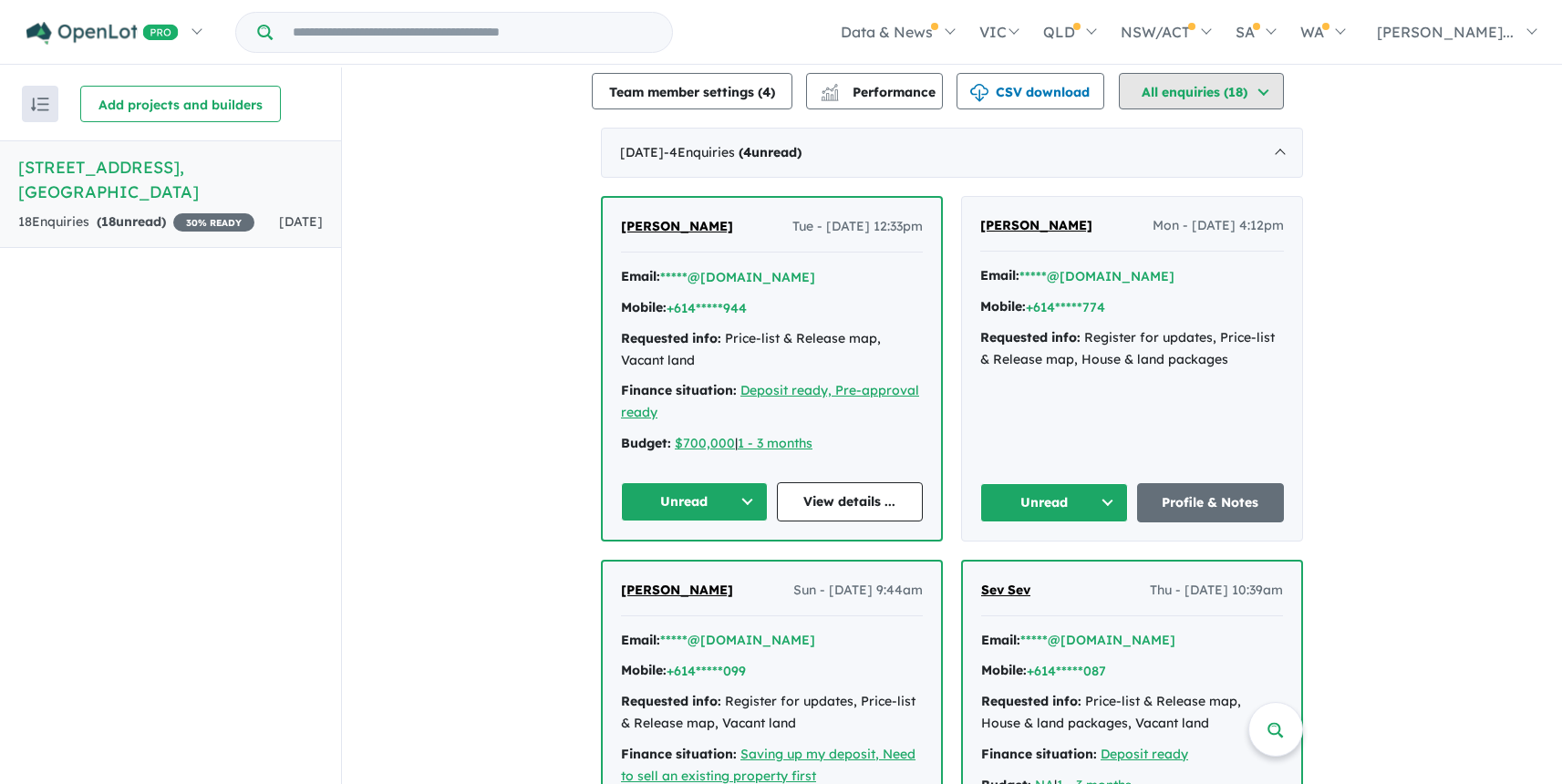
click at [1263, 95] on button "All enquiries ( 18 )" at bounding box center [1201, 91] width 165 height 37
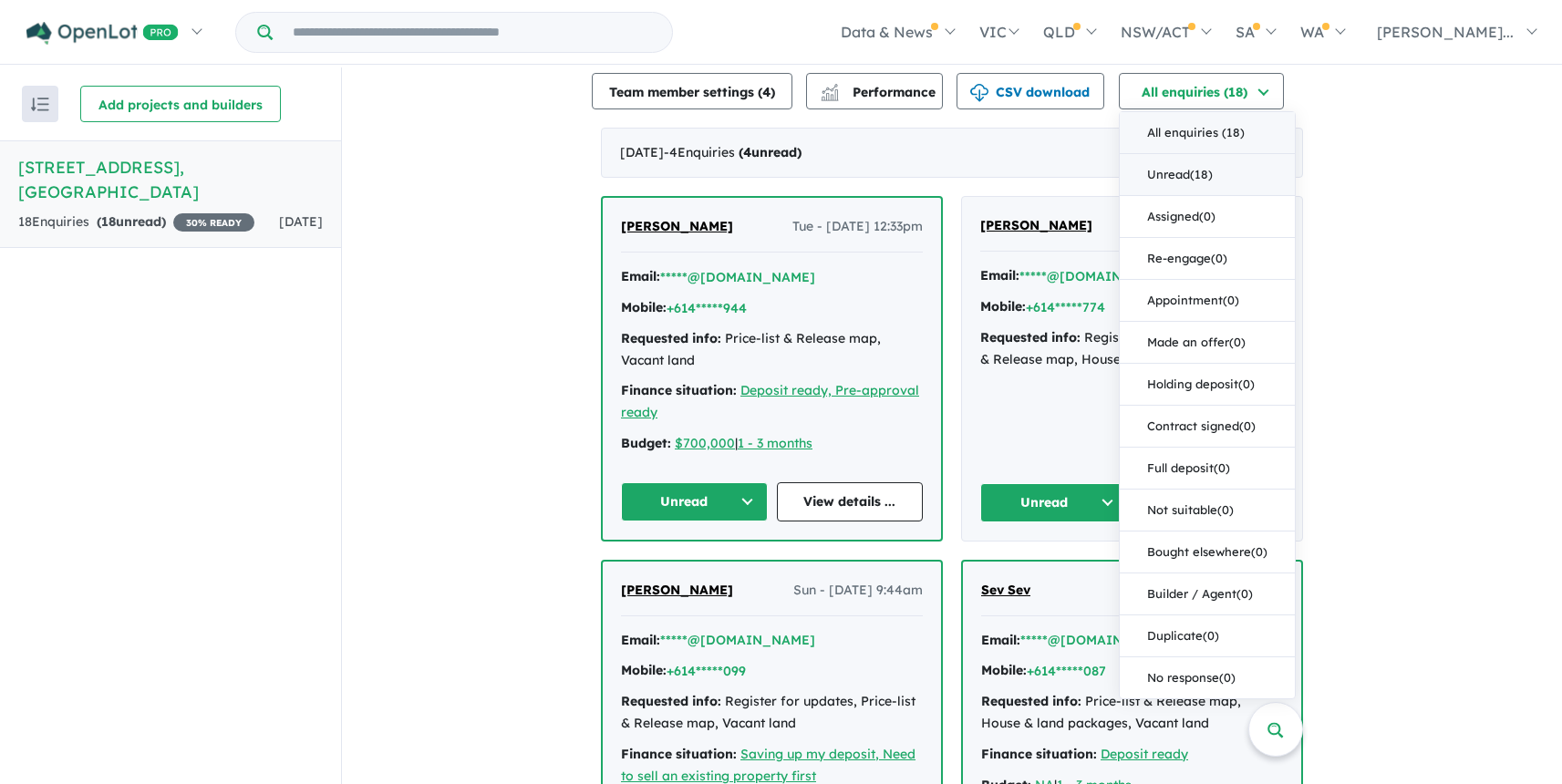
click at [1266, 170] on button "Unread ( 18 )" at bounding box center [1207, 175] width 175 height 42
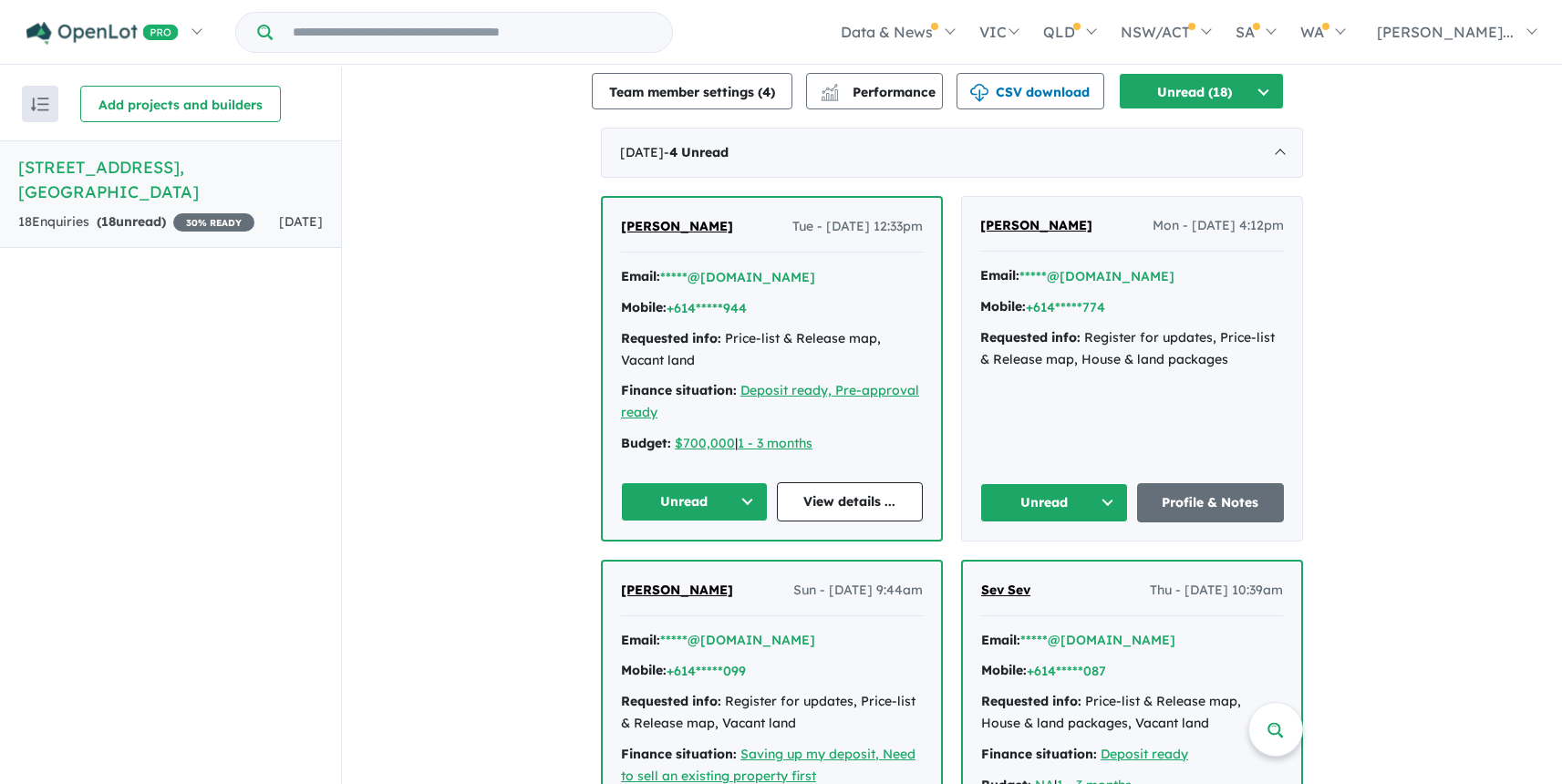
scroll to position [923, 0]
